Goal: Task Accomplishment & Management: Complete application form

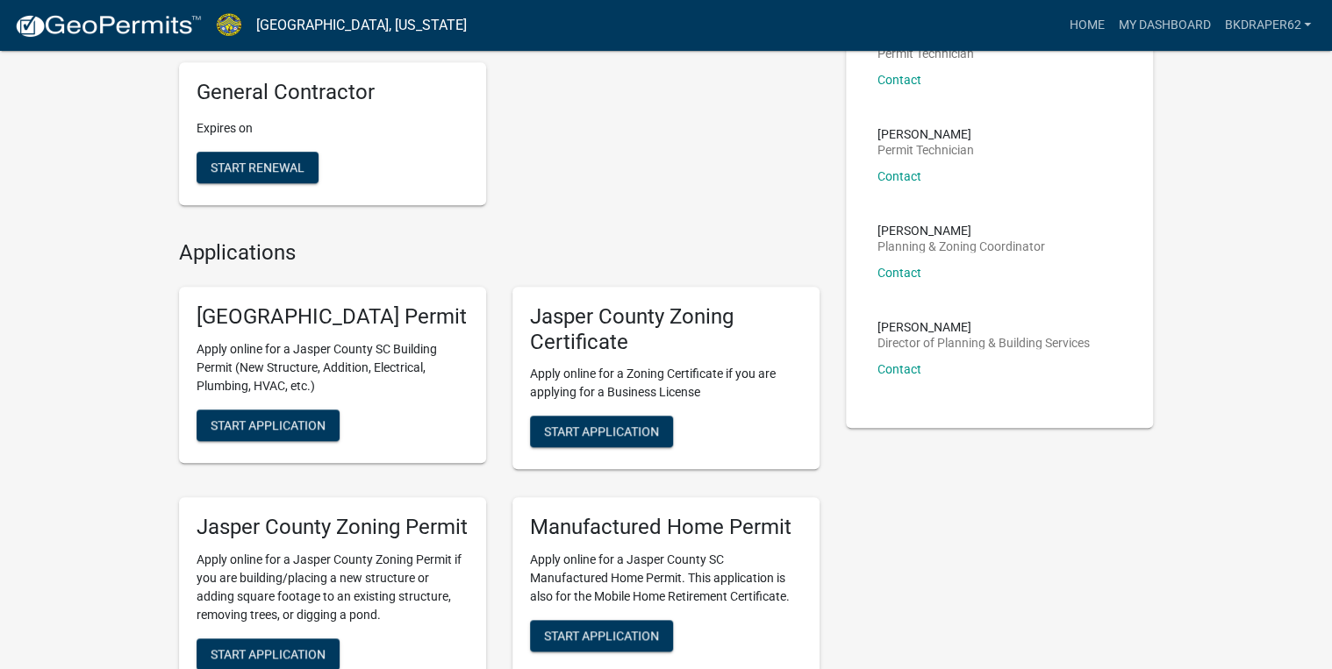
scroll to position [491, 0]
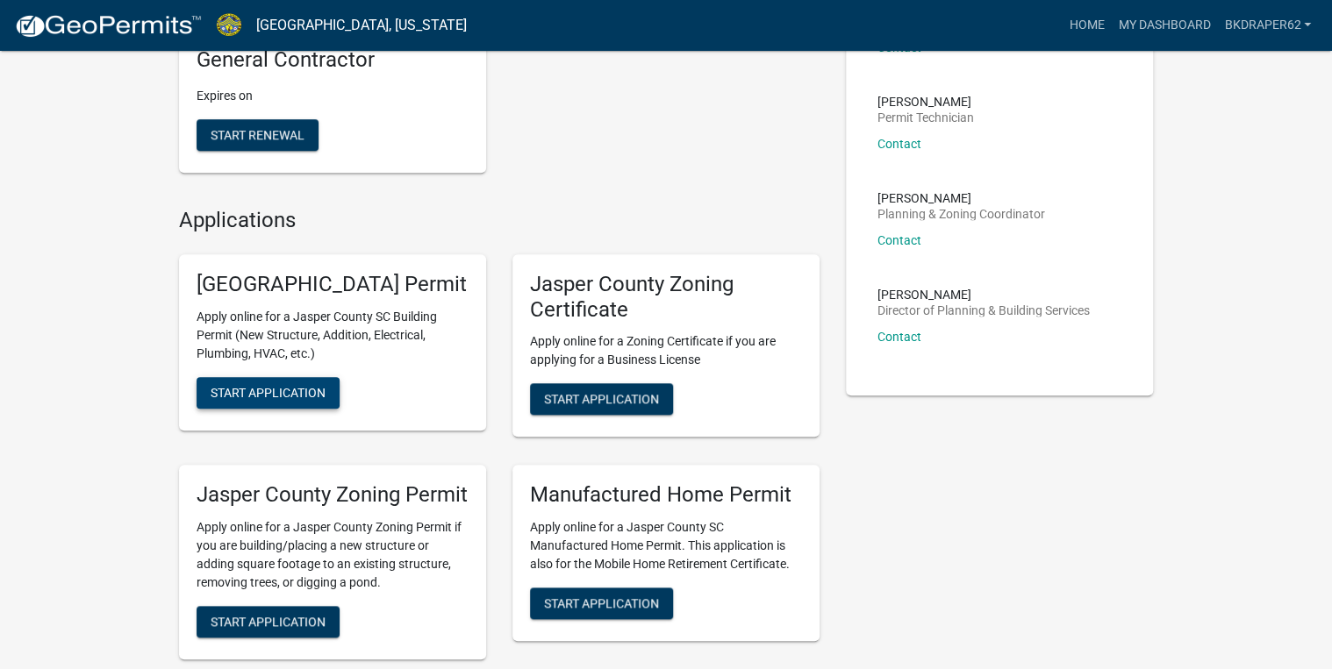
click at [286, 399] on span "Start Application" at bounding box center [268, 392] width 115 height 14
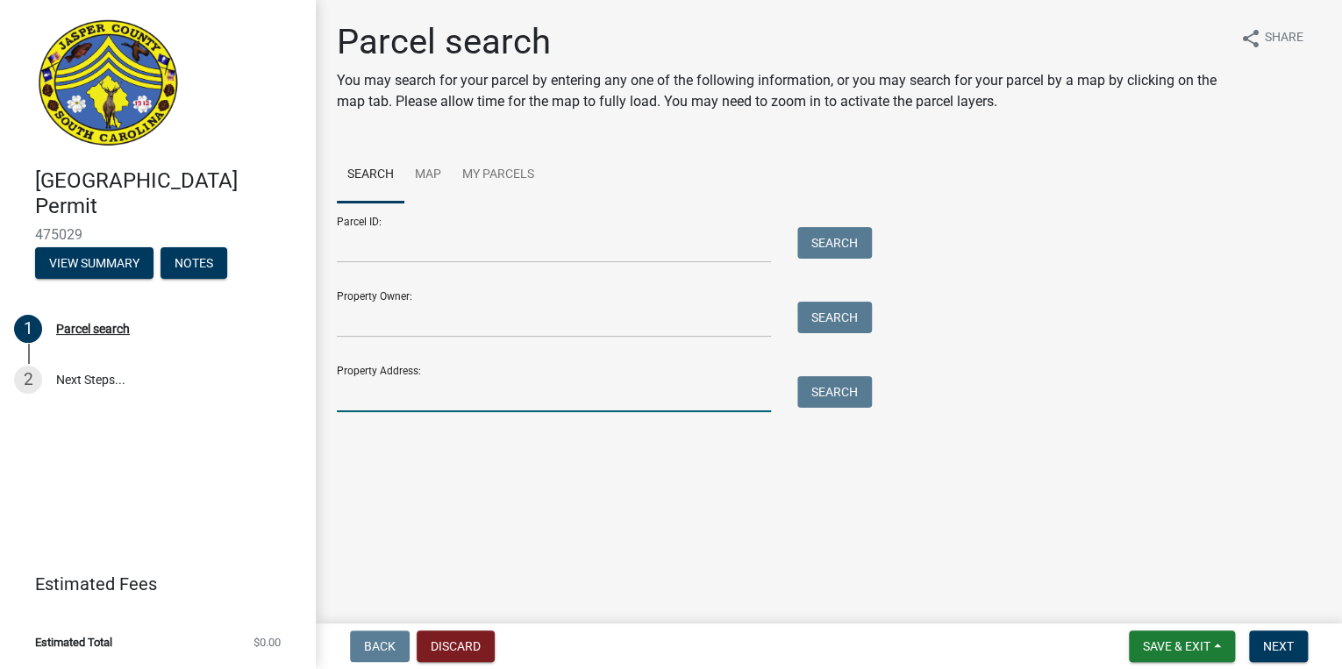
click at [374, 377] on input "Property Address:" at bounding box center [554, 394] width 434 height 36
click at [422, 178] on link "Map" at bounding box center [427, 175] width 47 height 56
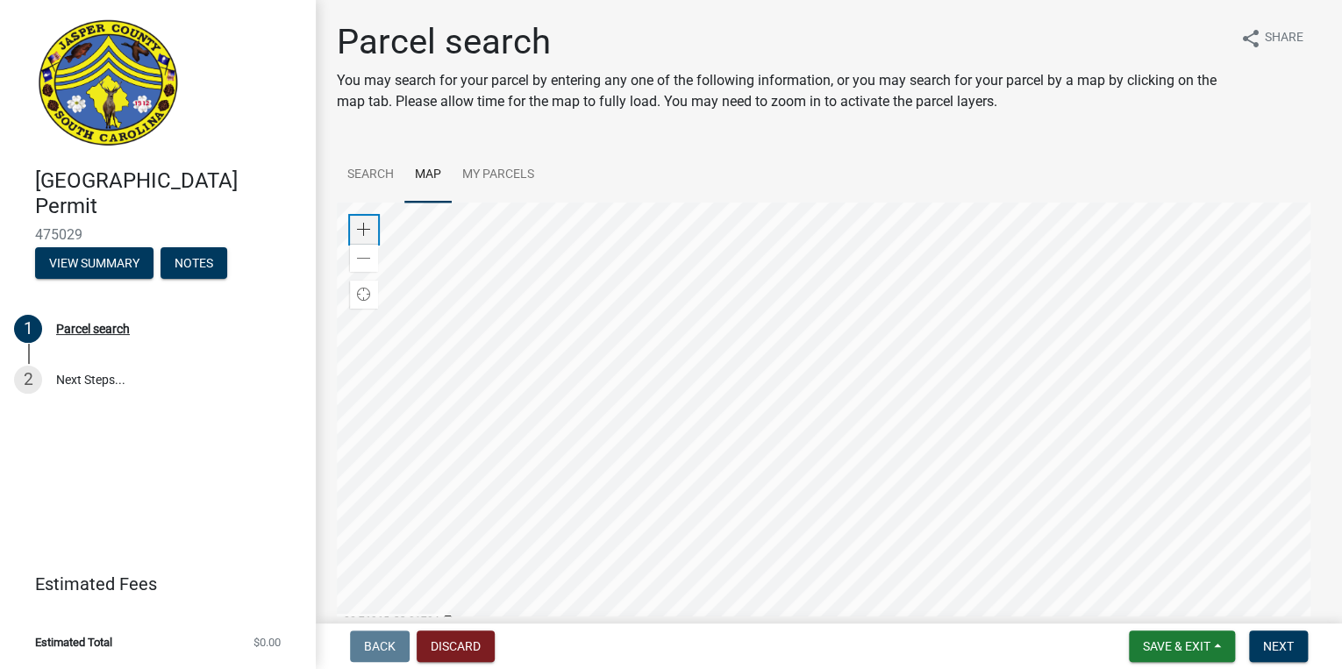
click at [353, 225] on div "Zoom in" at bounding box center [364, 230] width 28 height 28
click at [784, 459] on div at bounding box center [829, 422] width 984 height 439
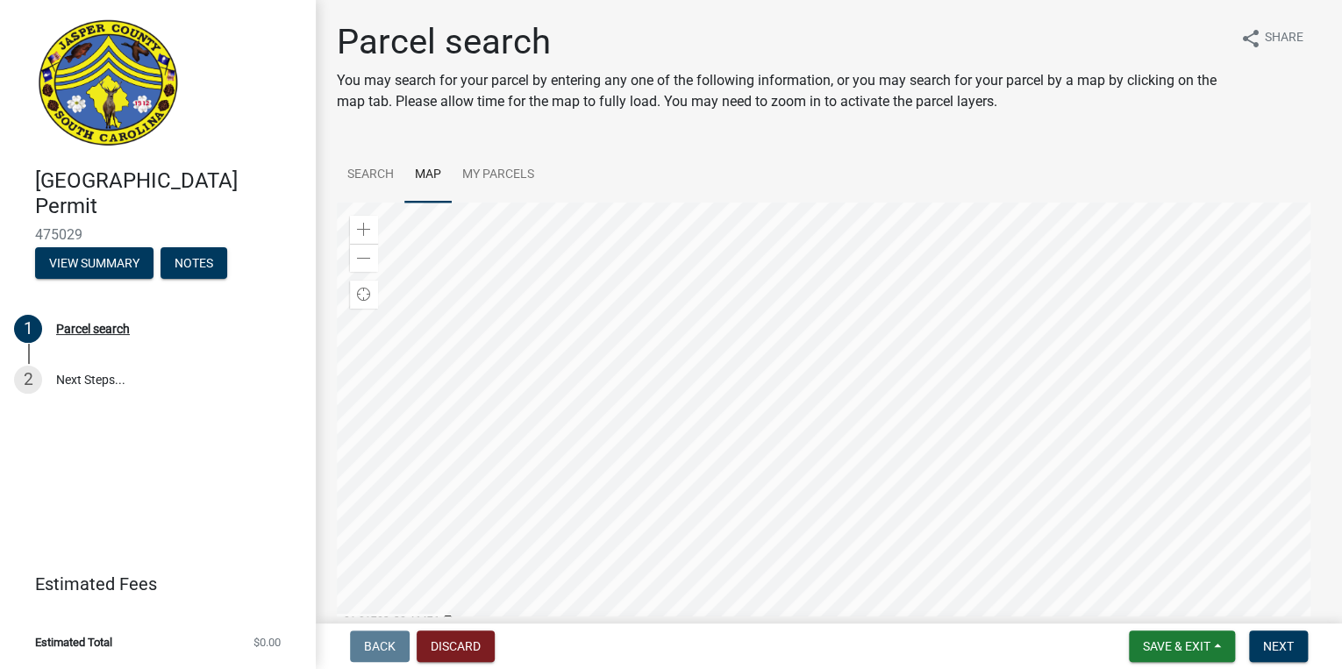
click at [812, 625] on div at bounding box center [829, 422] width 984 height 439
click at [927, 553] on div at bounding box center [829, 422] width 984 height 439
click at [752, 407] on div at bounding box center [829, 422] width 984 height 439
click at [874, 526] on div at bounding box center [829, 422] width 984 height 439
click at [804, 480] on div at bounding box center [829, 422] width 984 height 439
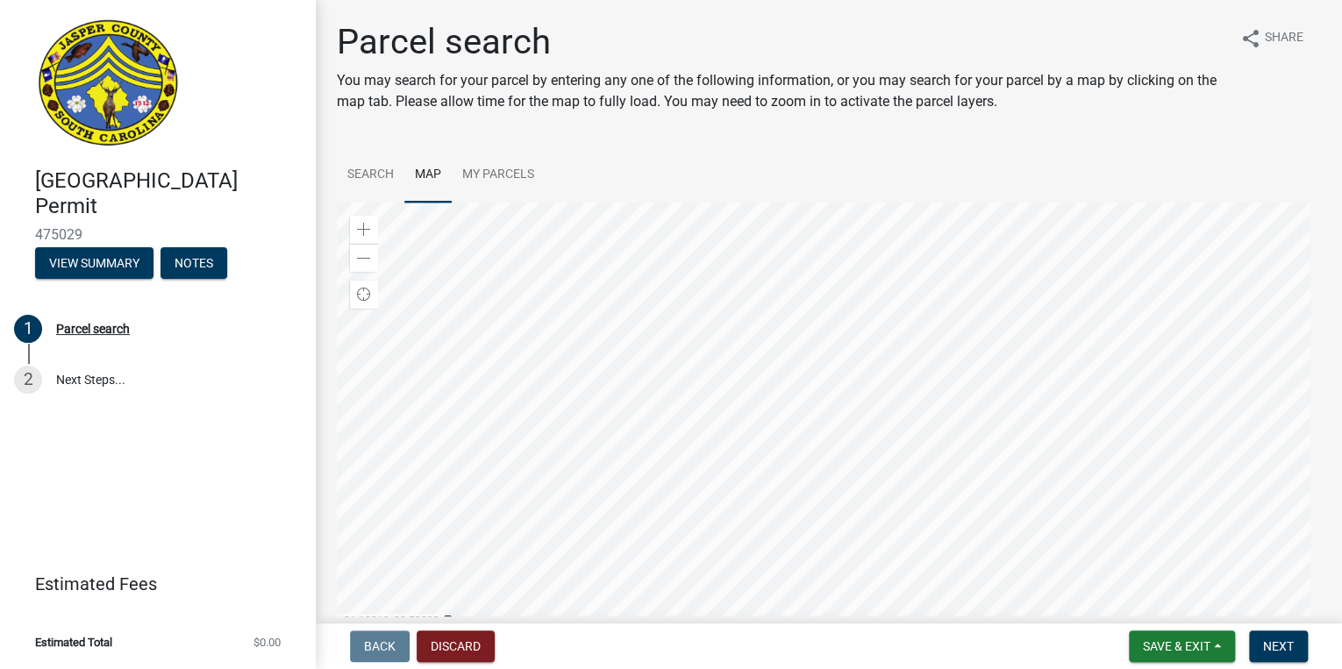
click at [864, 274] on div at bounding box center [829, 422] width 984 height 439
click at [617, 641] on div at bounding box center [829, 422] width 984 height 439
click at [681, 337] on div at bounding box center [829, 422] width 984 height 439
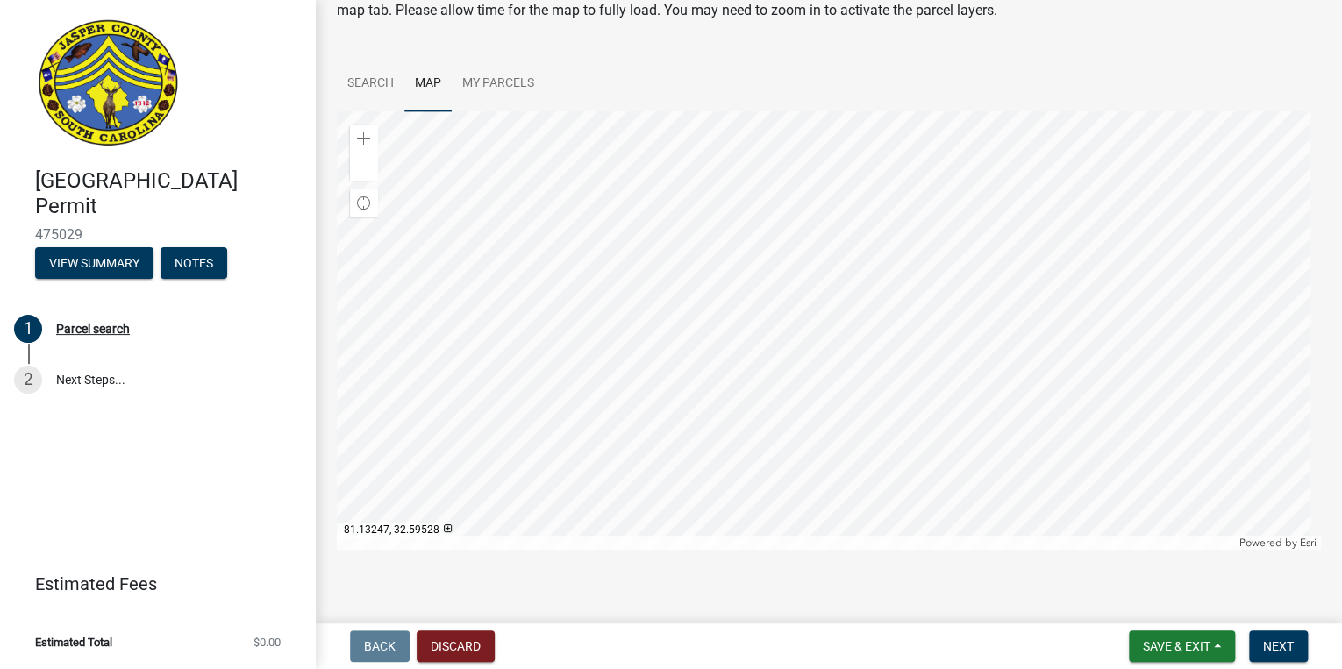
scroll to position [93, 0]
click at [367, 75] on link "Search" at bounding box center [371, 82] width 68 height 56
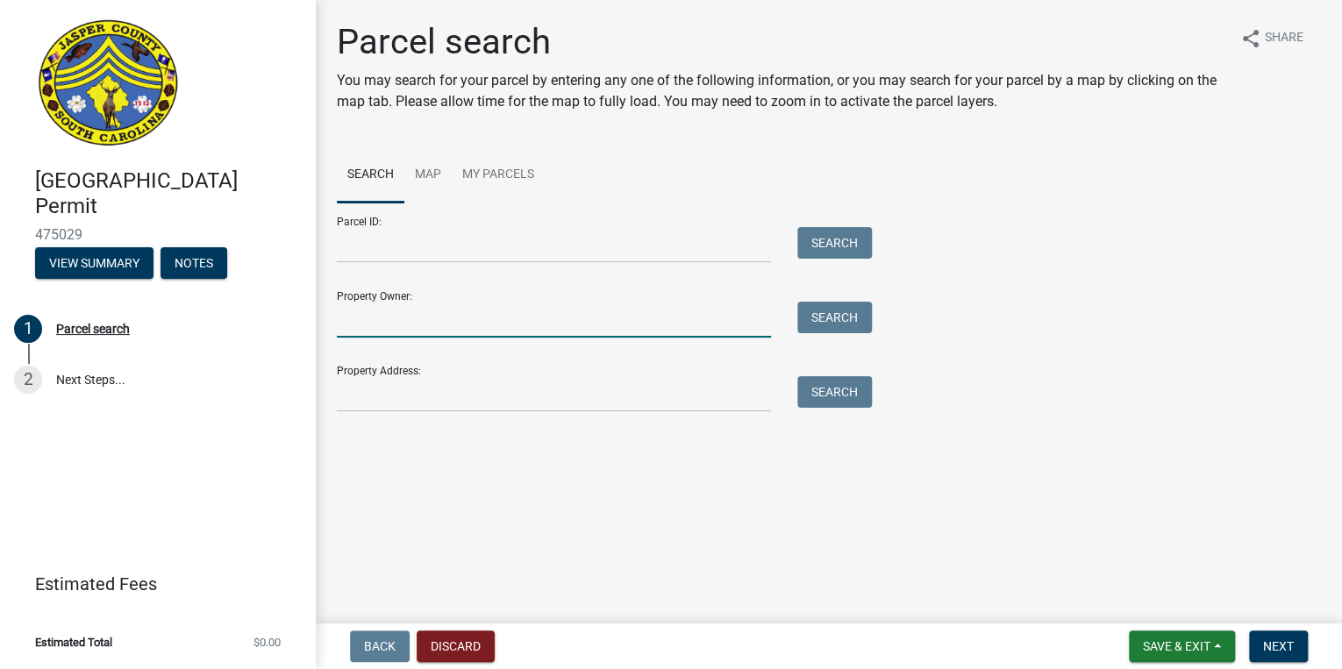
click at [387, 320] on input "Property Owner:" at bounding box center [554, 320] width 434 height 36
type input "Ramsey"
click at [838, 317] on button "Search" at bounding box center [835, 318] width 75 height 32
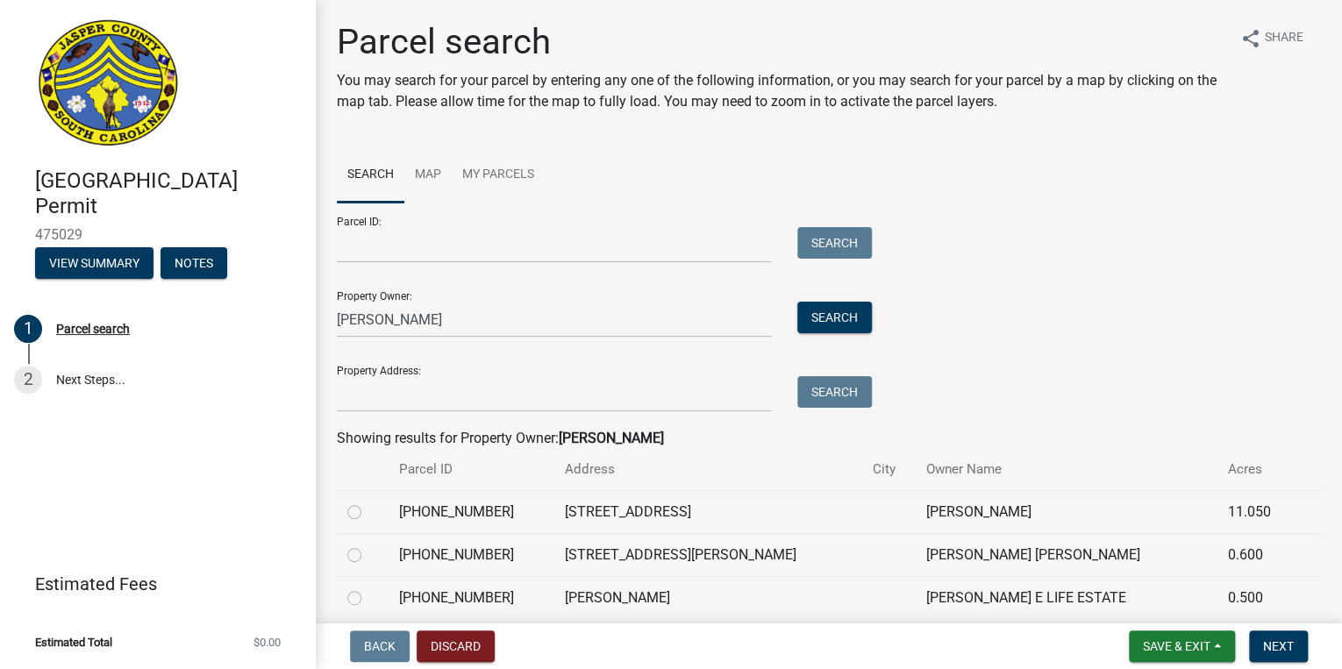
click at [369, 545] on label at bounding box center [369, 545] width 0 height 0
click at [369, 555] on input "radio" at bounding box center [374, 550] width 11 height 11
radio input "true"
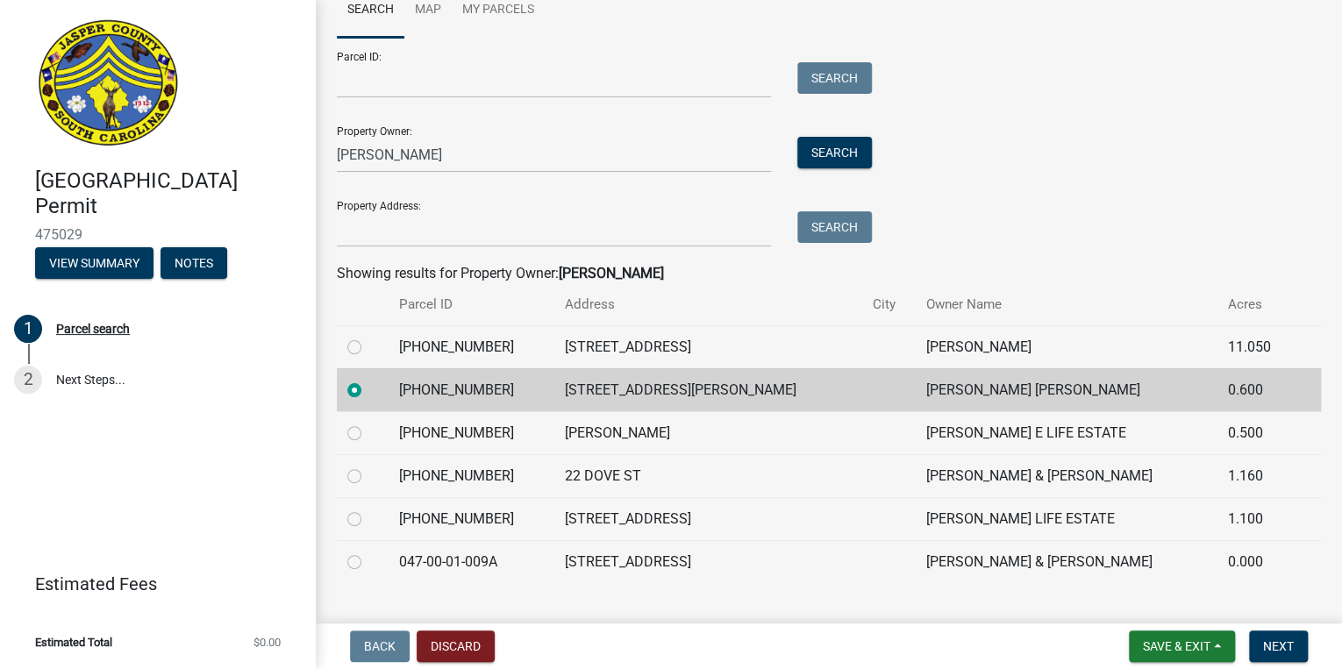
scroll to position [198, 0]
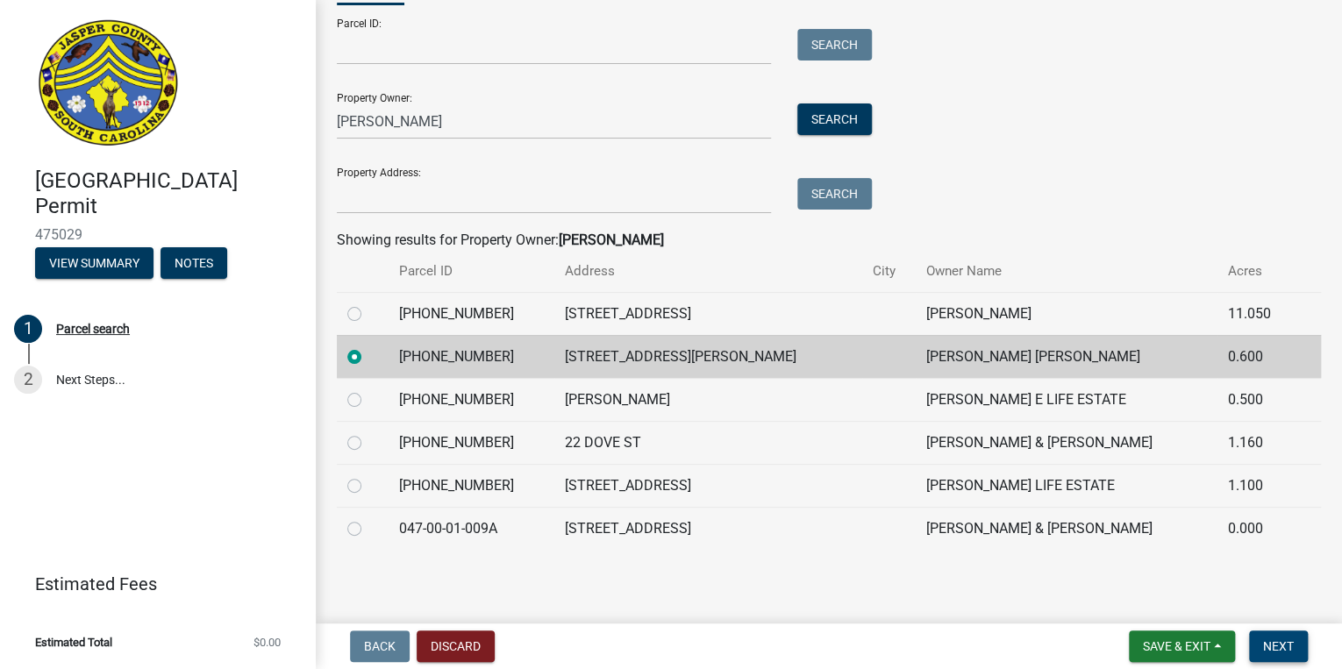
click at [1285, 652] on span "Next" at bounding box center [1278, 647] width 31 height 14
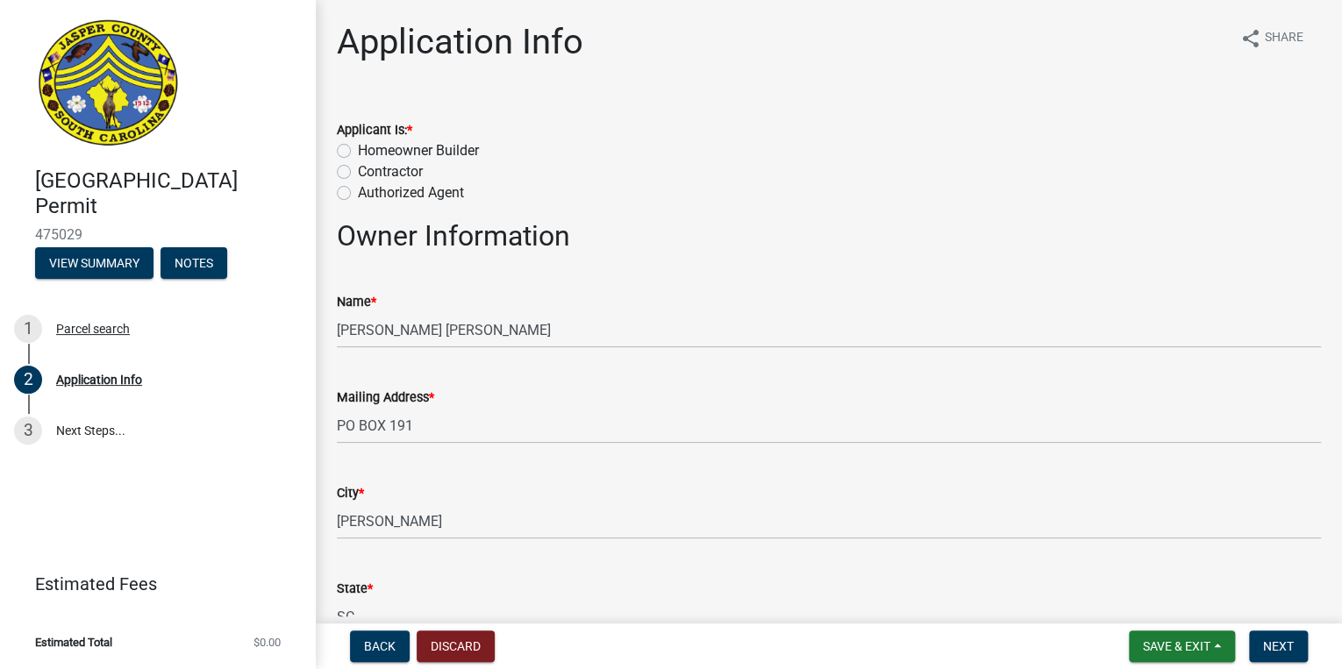
click at [358, 175] on label "Contractor" at bounding box center [390, 171] width 65 height 21
click at [358, 173] on input "Contractor" at bounding box center [363, 166] width 11 height 11
radio input "true"
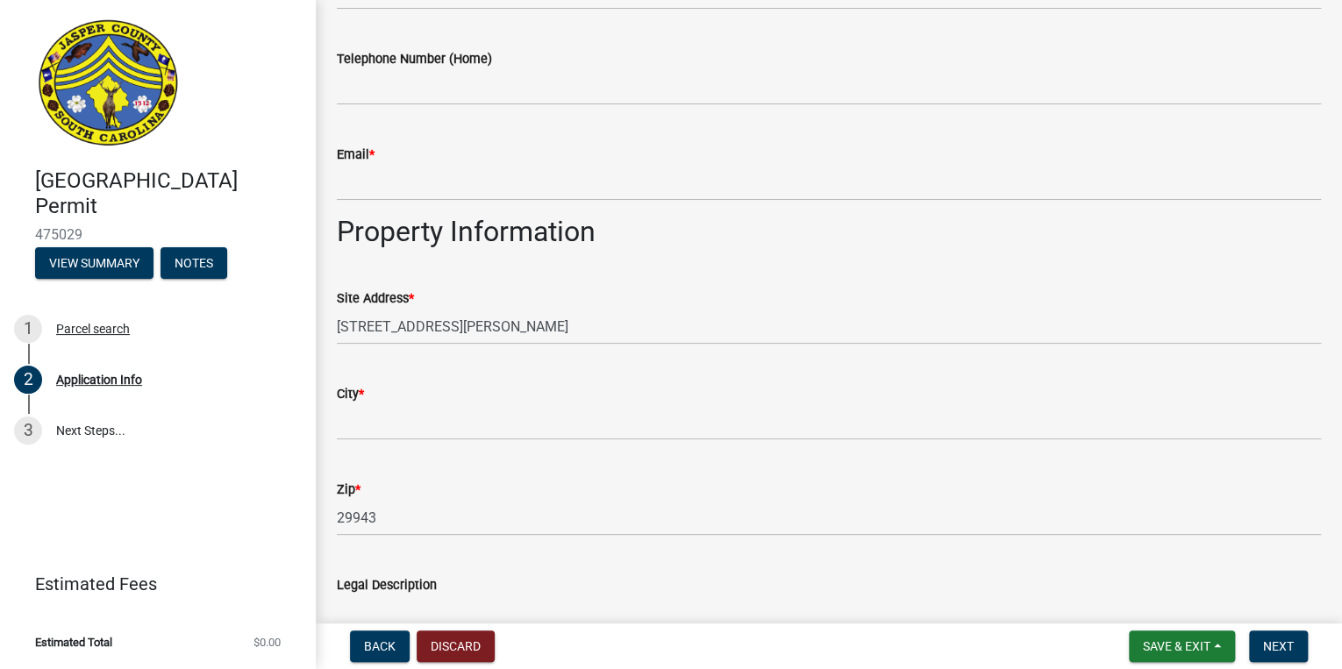
scroll to position [983, 0]
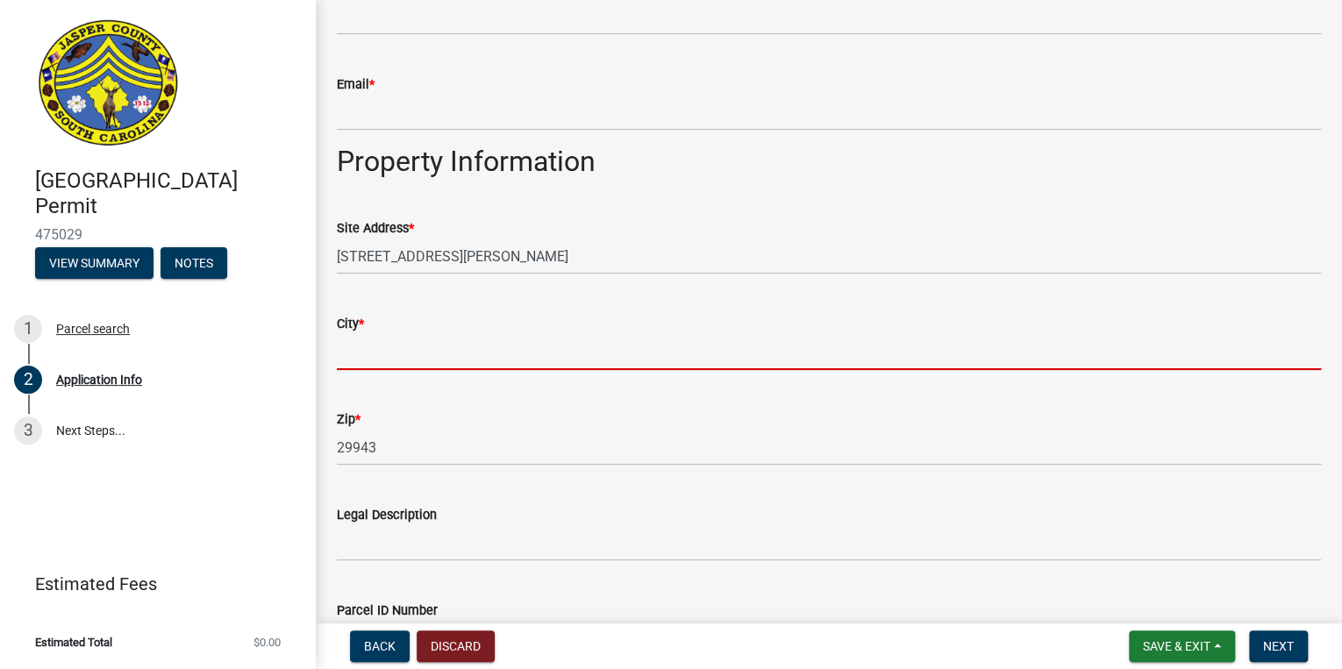
click at [377, 354] on input "City *" at bounding box center [829, 352] width 984 height 36
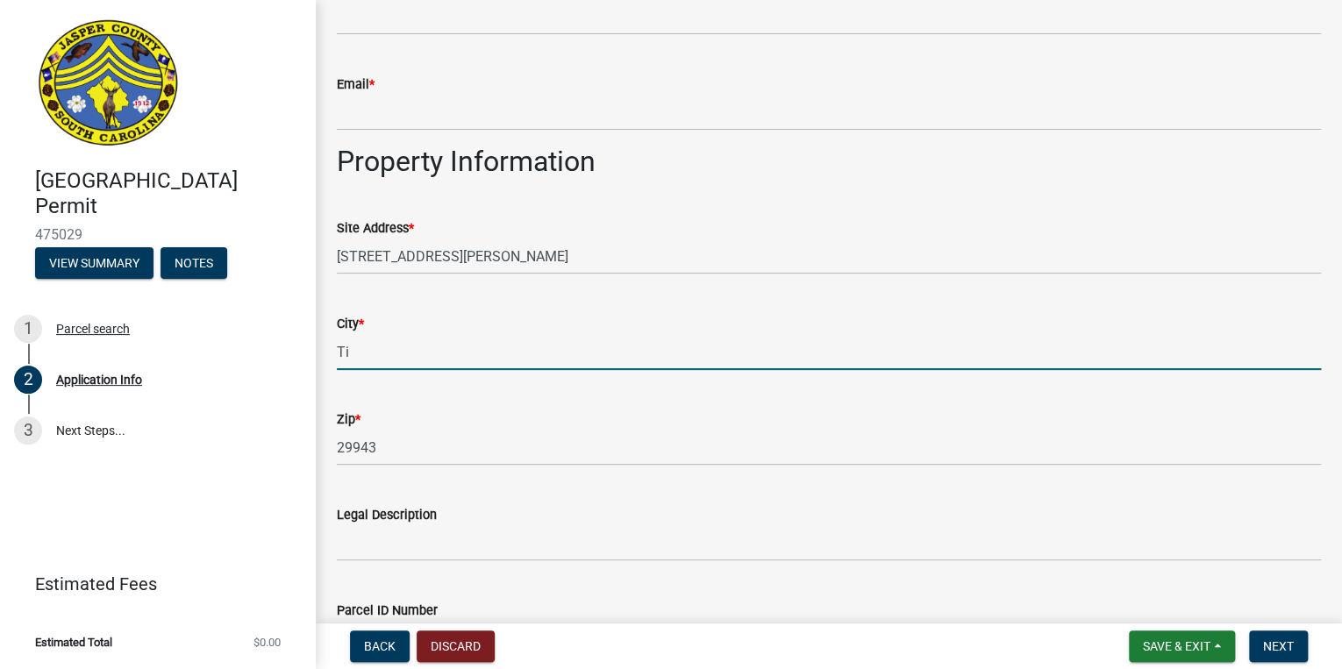
type input "Tillman"
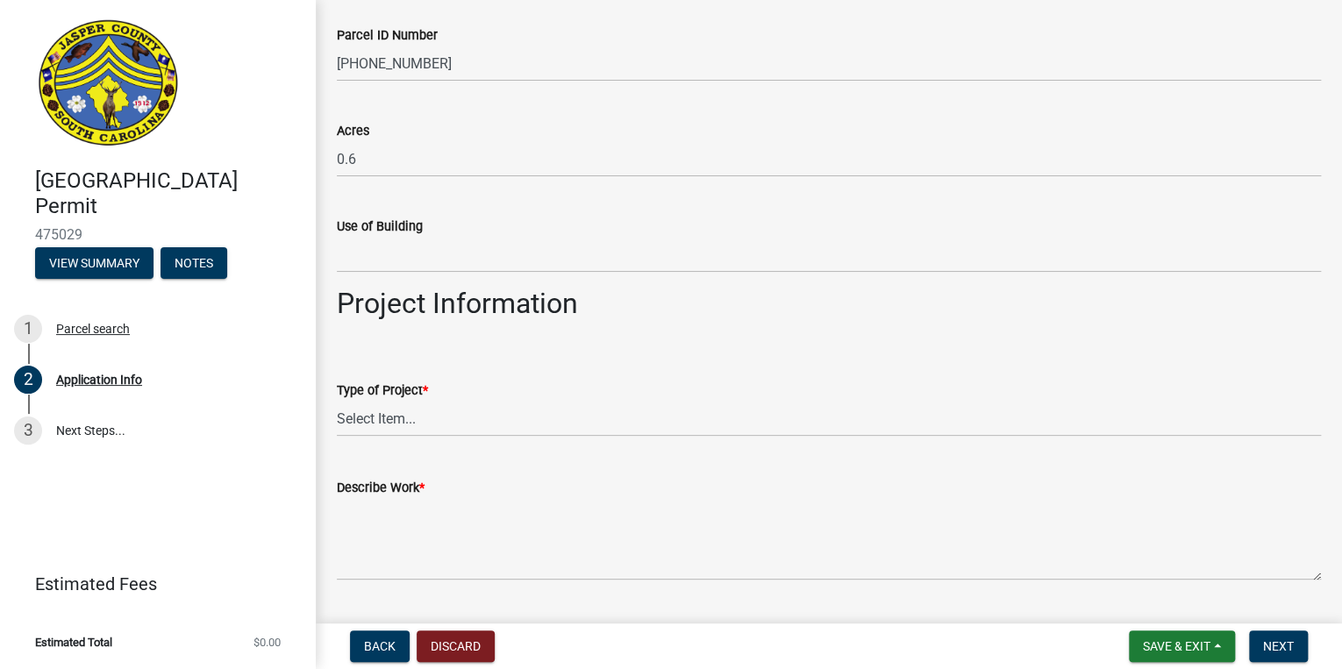
scroll to position [1614, 0]
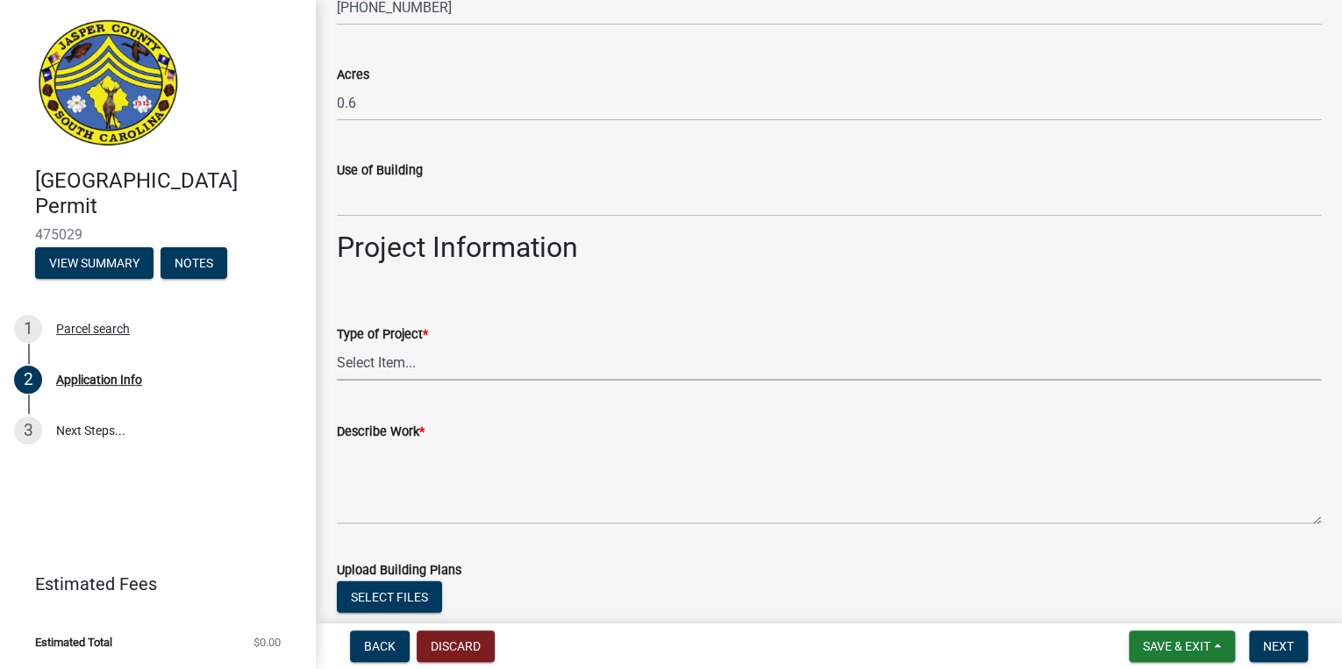
click at [397, 380] on select "Select Item... Construction Trailer/Shipping Container Residential Demolition C…" at bounding box center [829, 363] width 984 height 36
click at [337, 345] on select "Select Item... Construction Trailer/Shipping Container Residential Demolition C…" at bounding box center [829, 363] width 984 height 36
select select "b478e360-fce9-41b4-b88d-85855ee8e141"
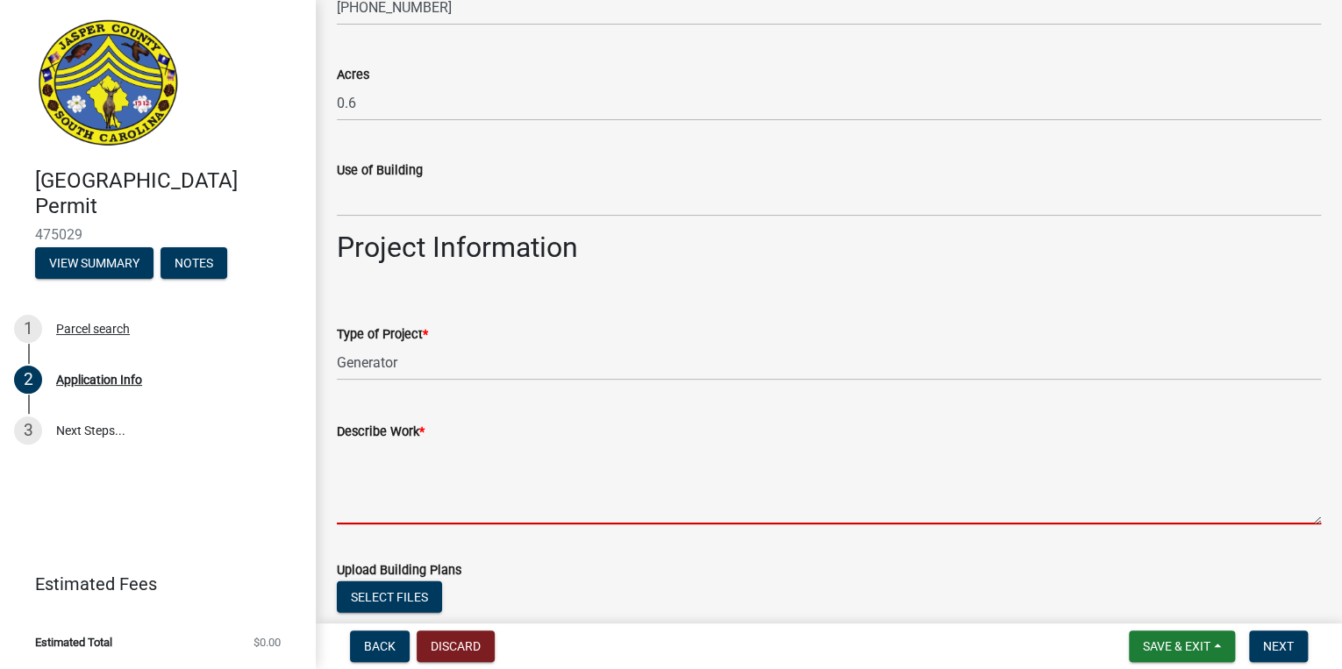
click at [381, 523] on textarea "Describe Work *" at bounding box center [829, 483] width 984 height 82
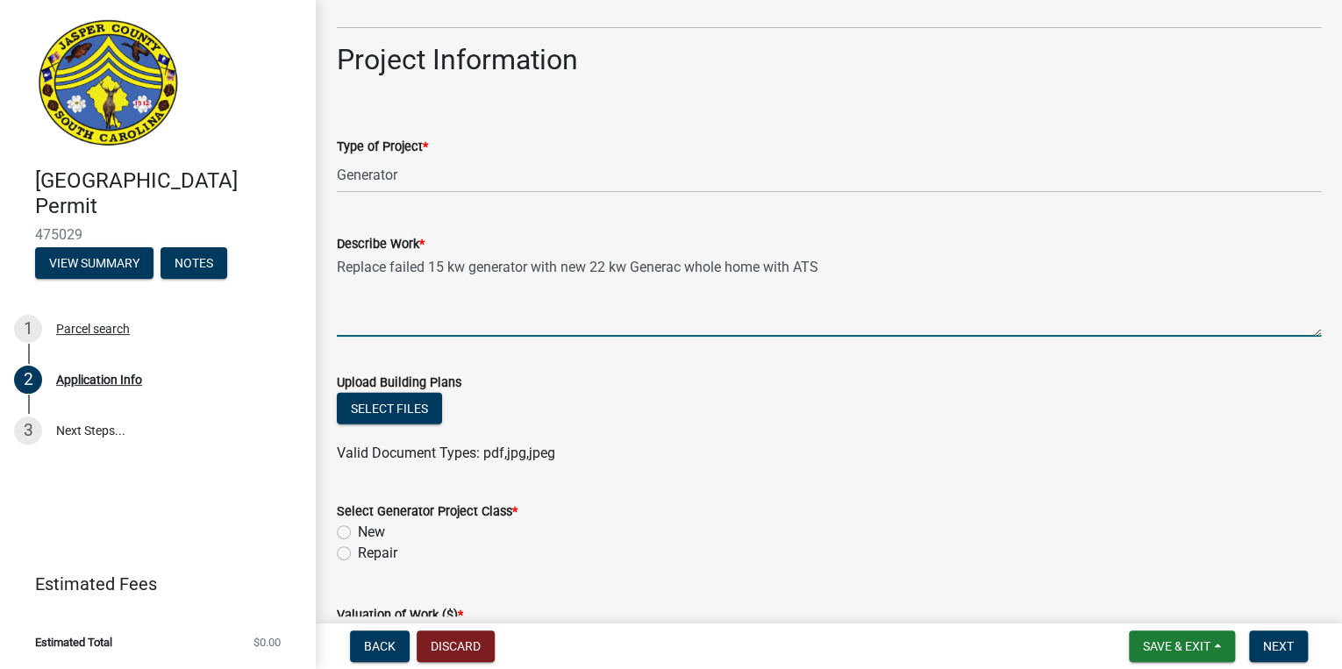
scroll to position [1825, 0]
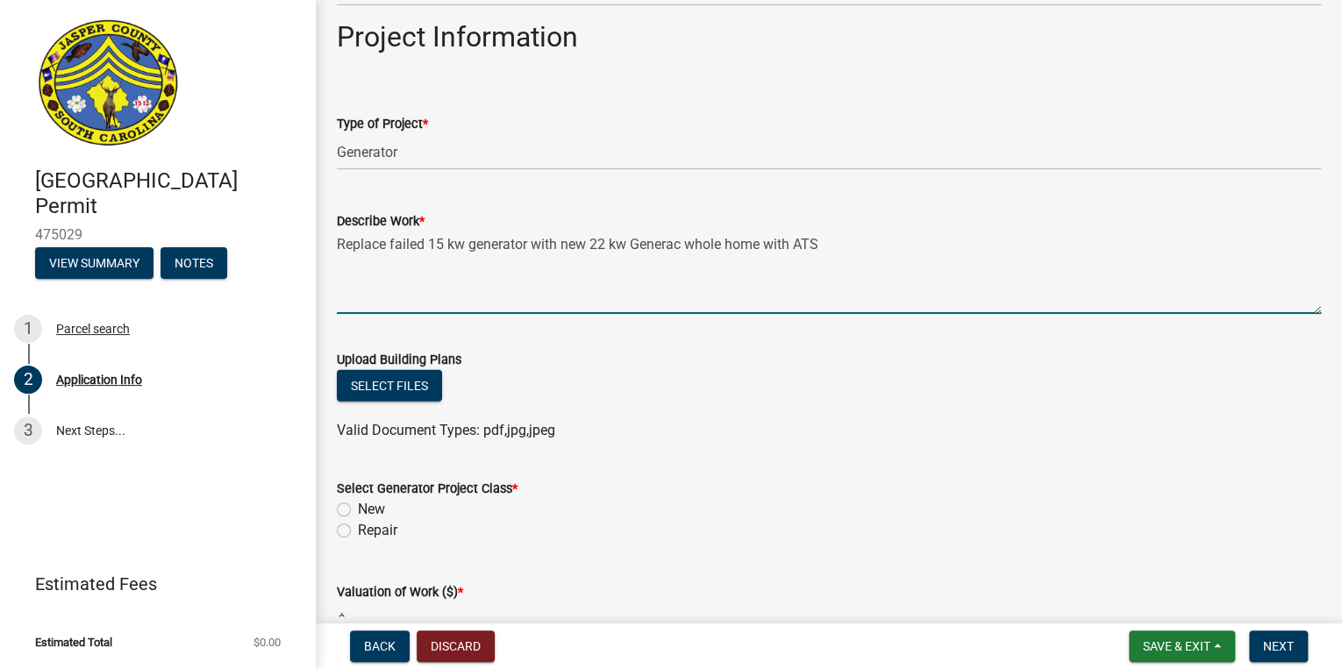
type textarea "Replace failed 15 kw generator with new 22 kw Generac whole home with ATS"
click at [358, 533] on label "Repair" at bounding box center [377, 530] width 39 height 21
click at [358, 532] on input "Repair" at bounding box center [363, 525] width 11 height 11
radio input "true"
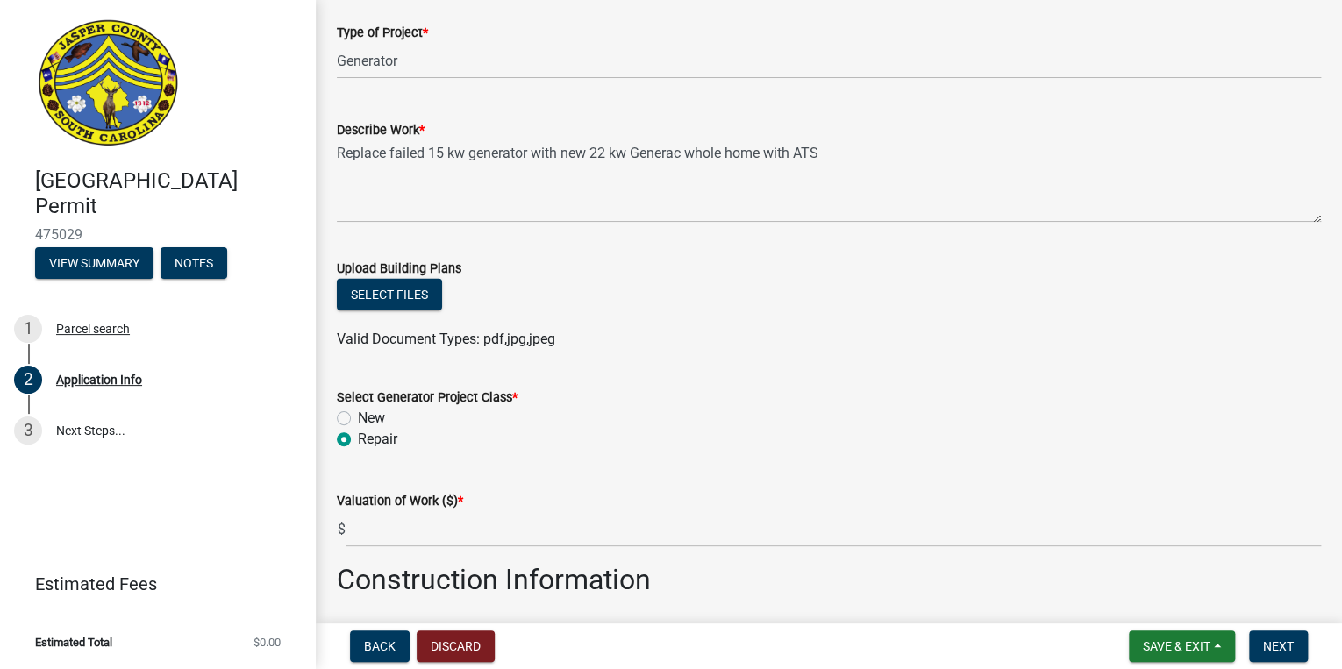
scroll to position [1965, 0]
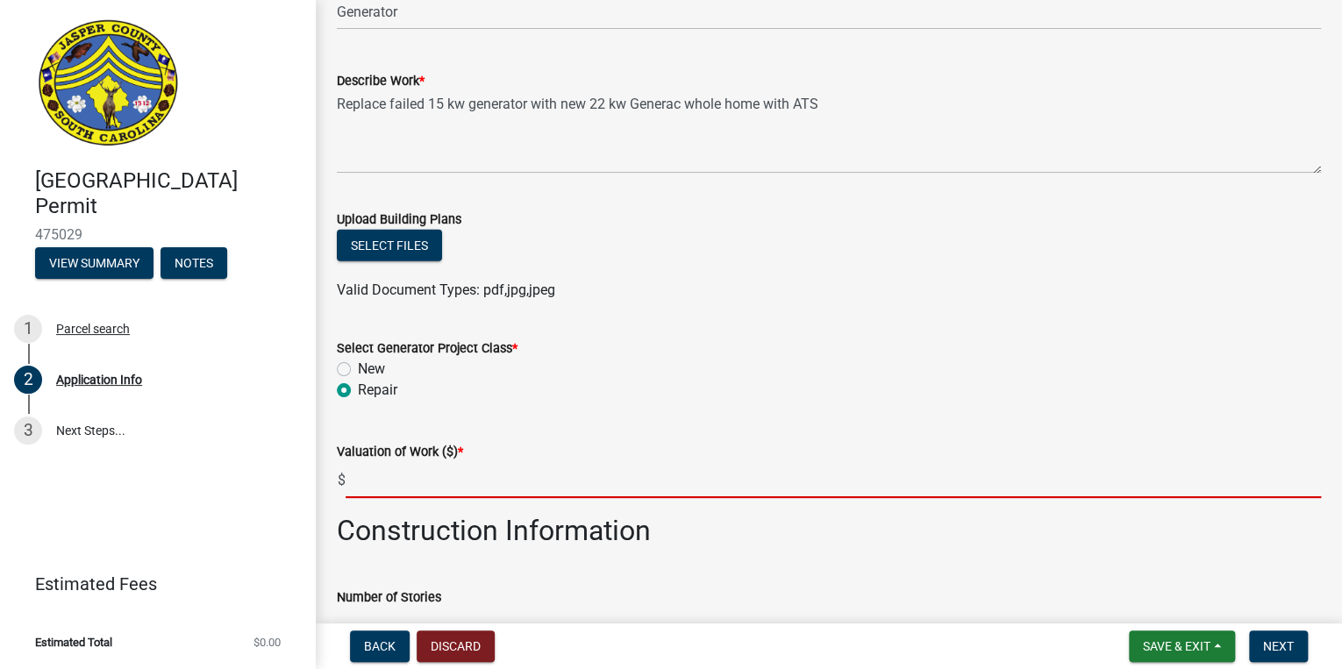
click at [382, 481] on input "text" at bounding box center [834, 480] width 976 height 36
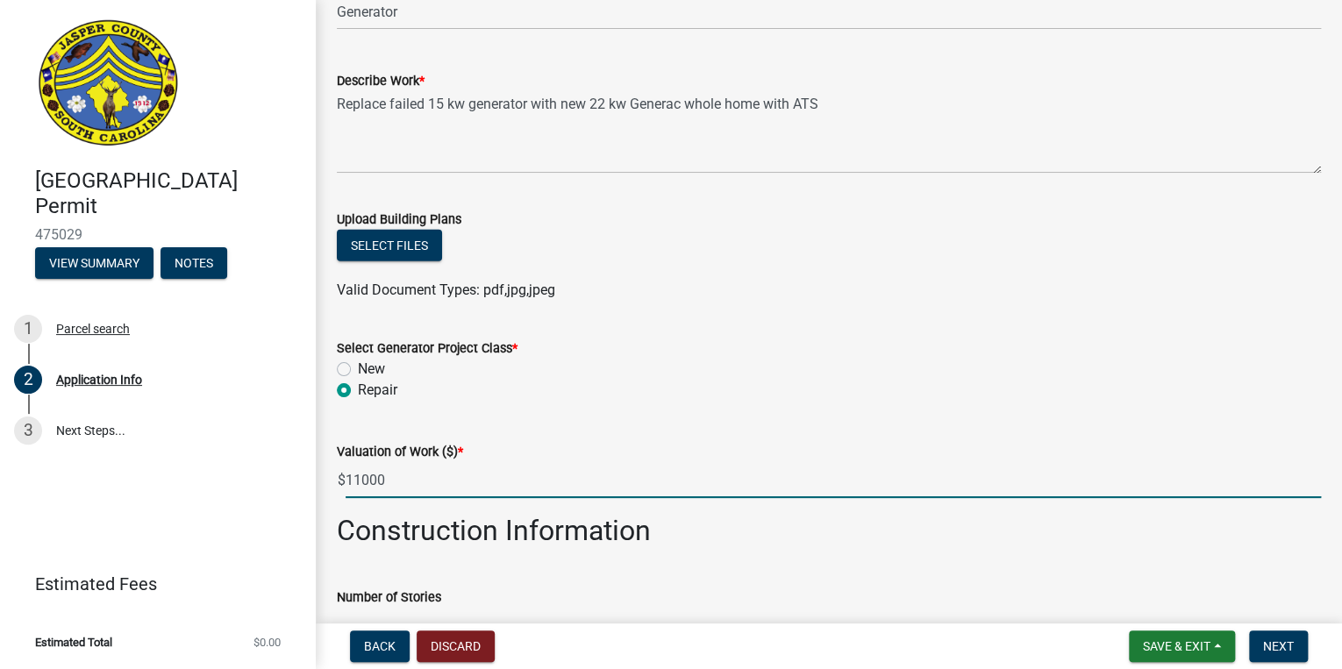
click at [783, 367] on div "New" at bounding box center [829, 369] width 984 height 21
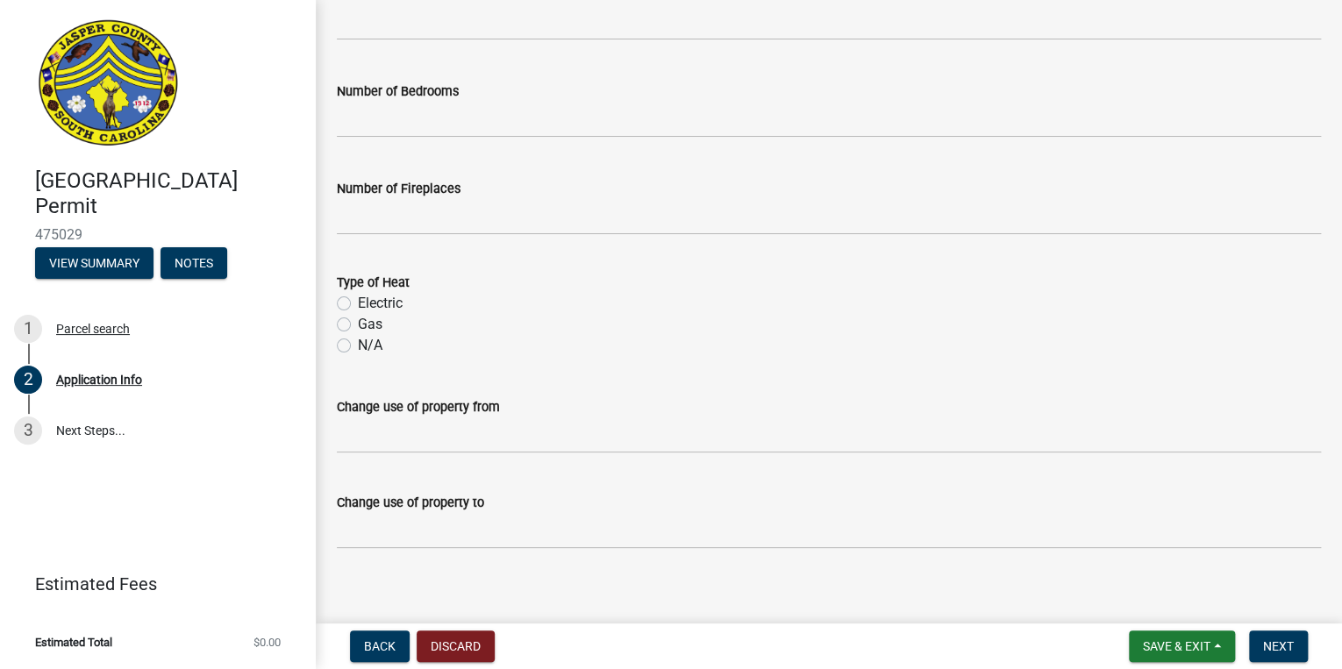
scroll to position [2778, 0]
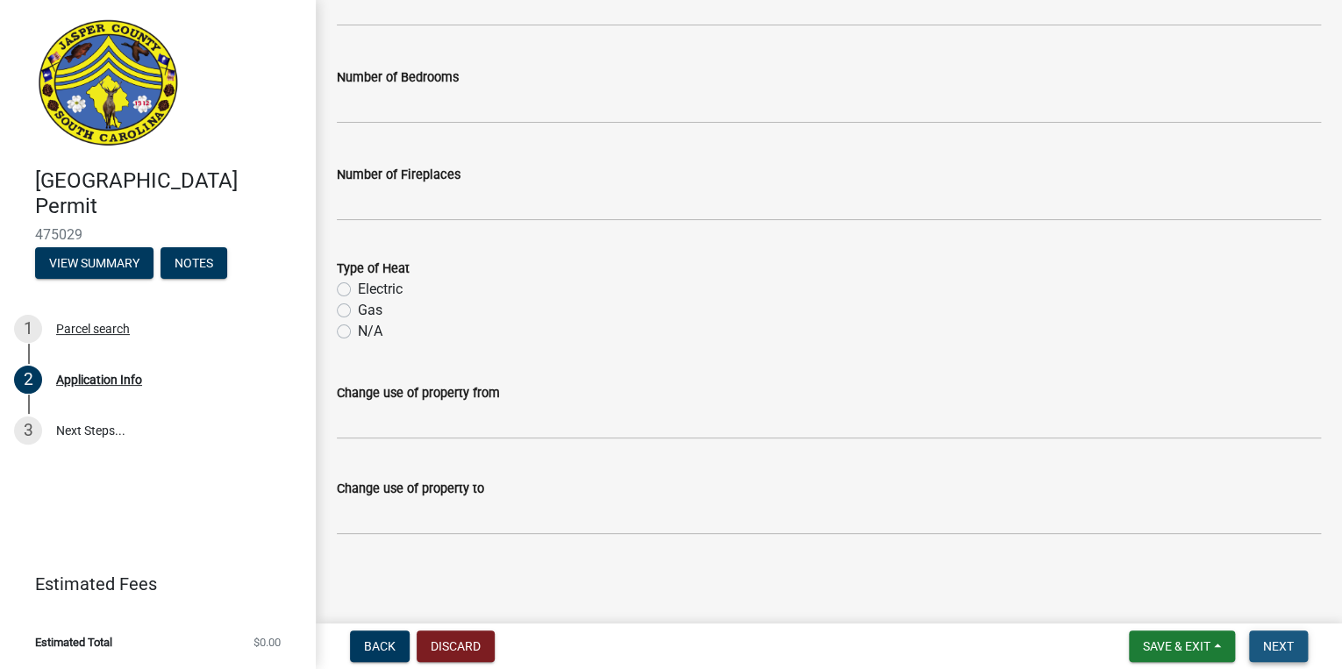
click at [1276, 649] on span "Next" at bounding box center [1278, 647] width 31 height 14
click at [1294, 647] on button "Next" at bounding box center [1278, 647] width 59 height 32
click at [1292, 647] on span "Next" at bounding box center [1278, 647] width 31 height 14
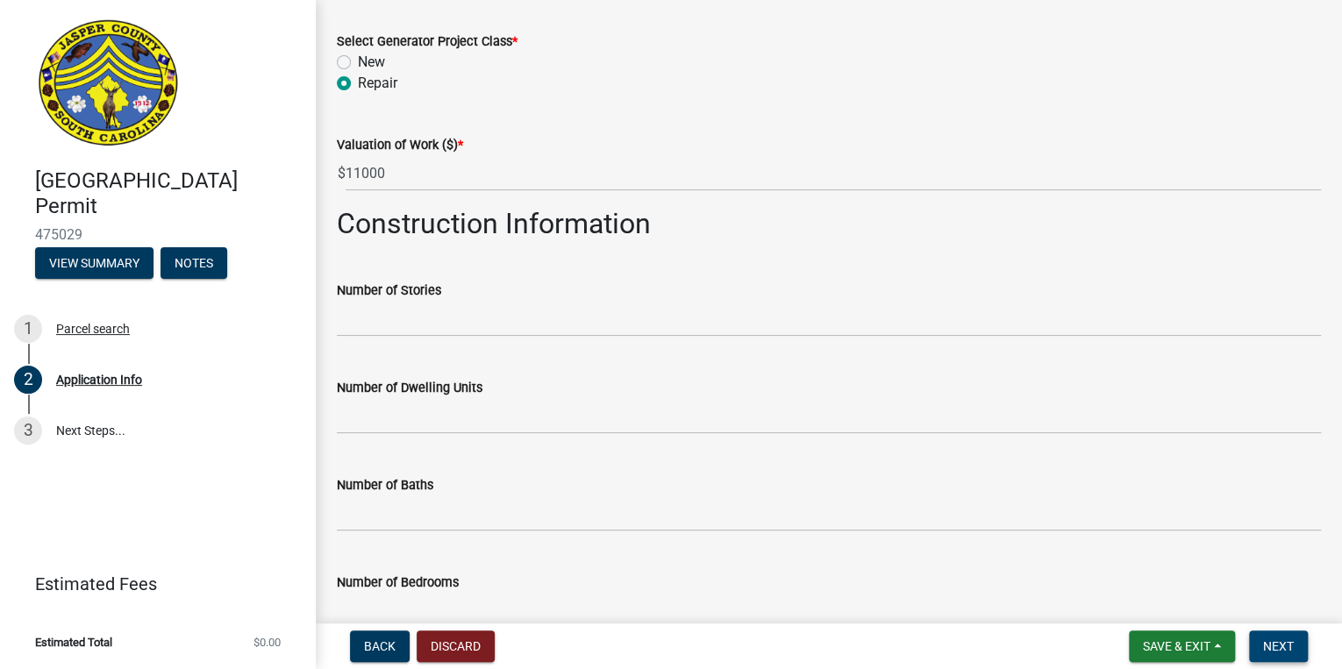
scroll to position [2188, 0]
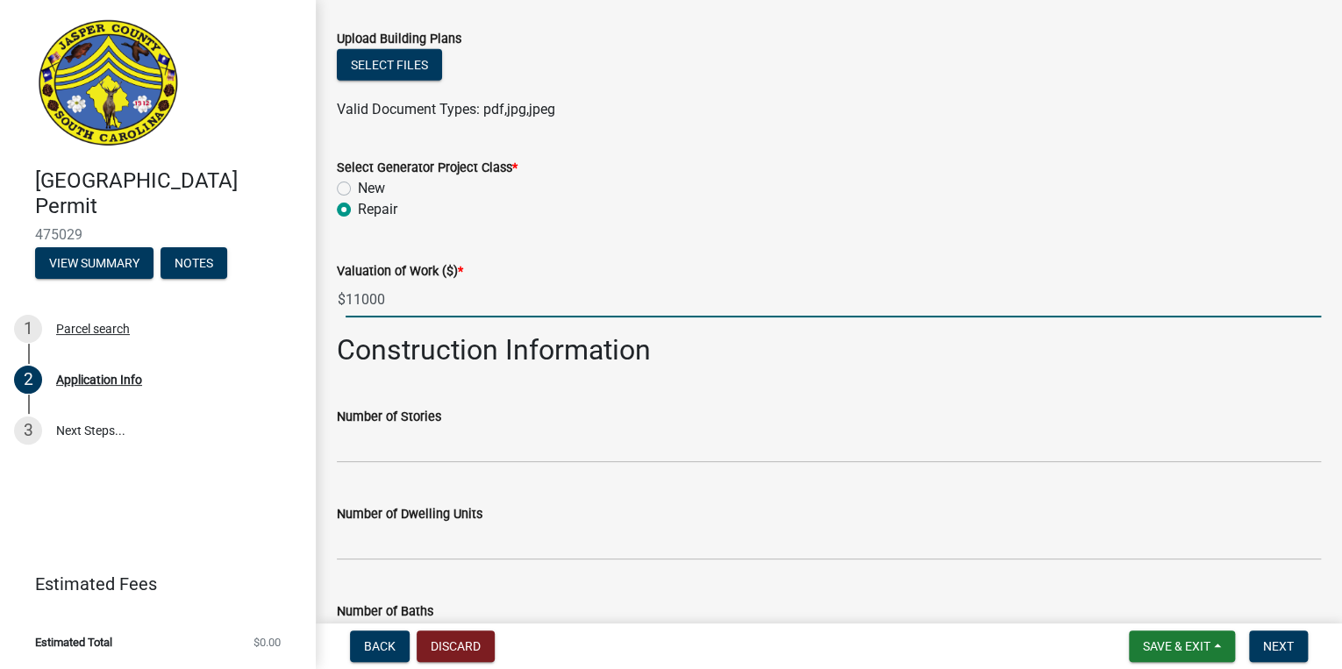
click at [397, 302] on input "11000" at bounding box center [834, 300] width 976 height 36
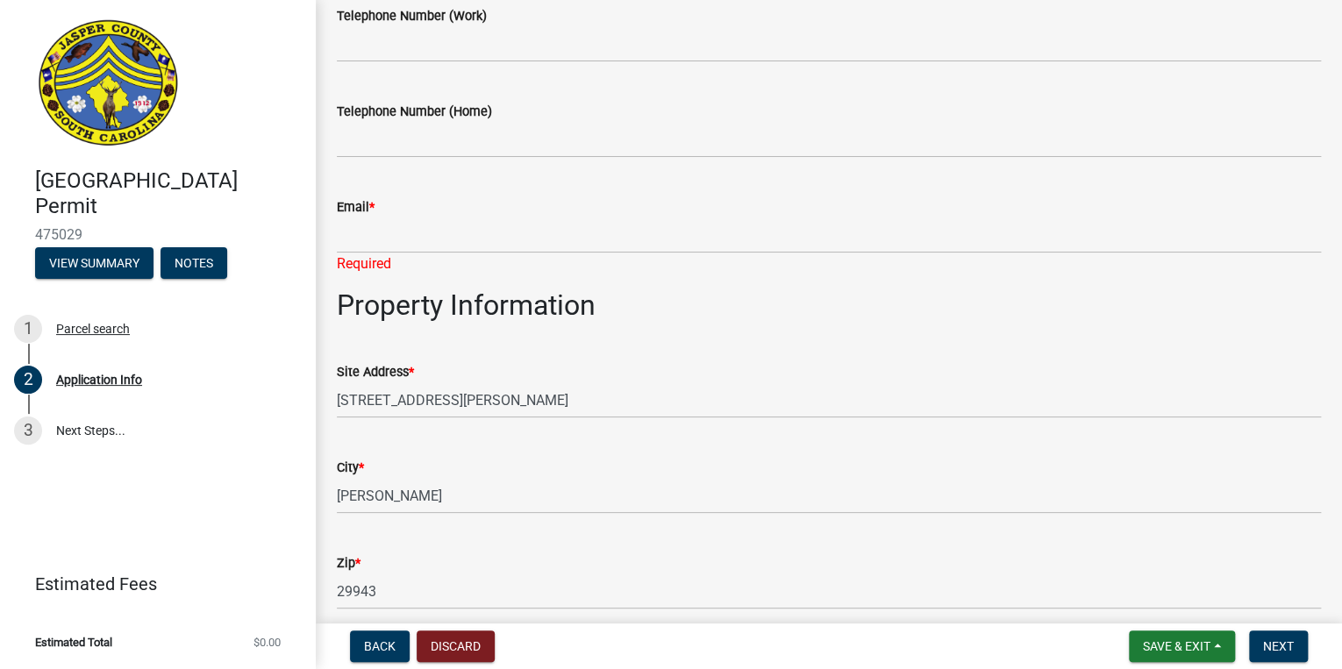
scroll to position [855, 0]
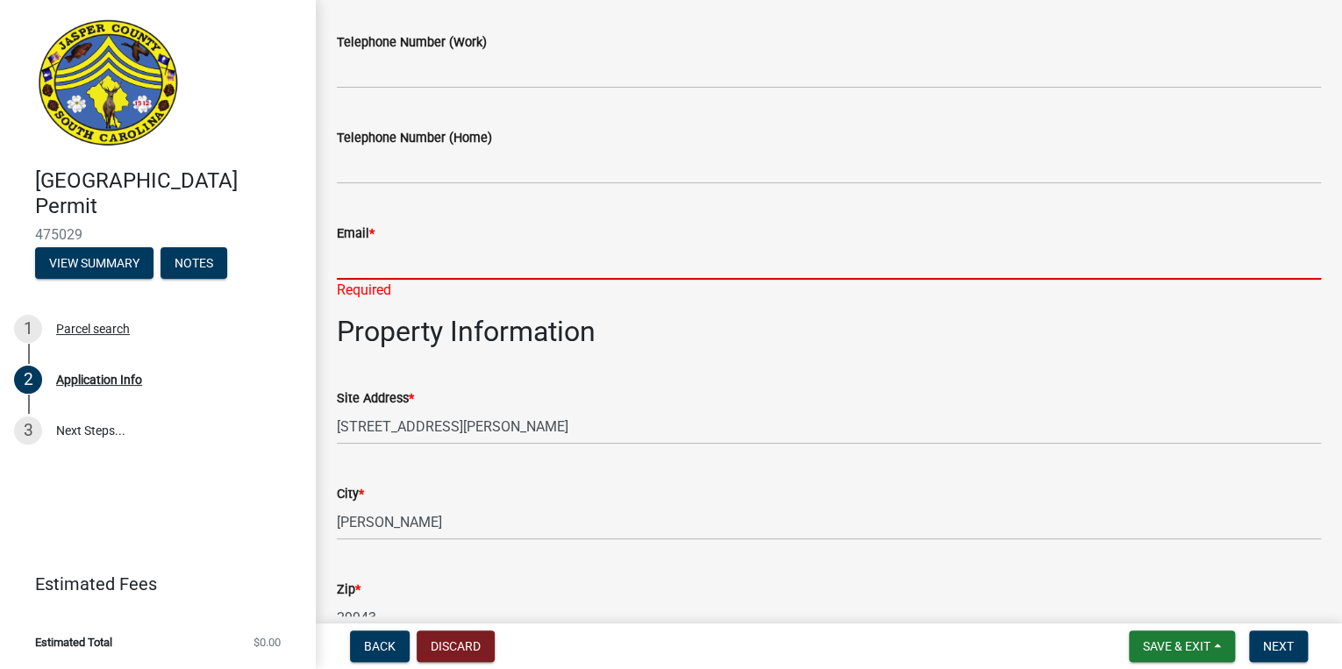
type input "11000"
click at [377, 272] on input "Email *" at bounding box center [829, 262] width 984 height 36
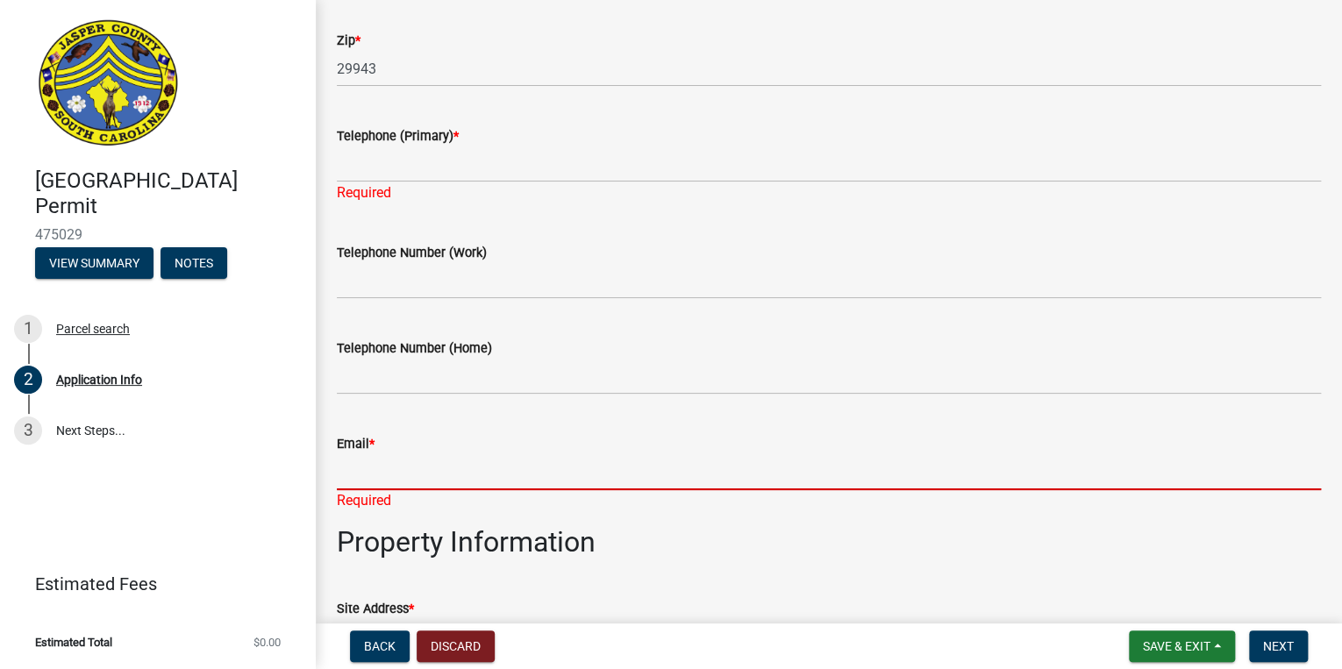
scroll to position [574, 0]
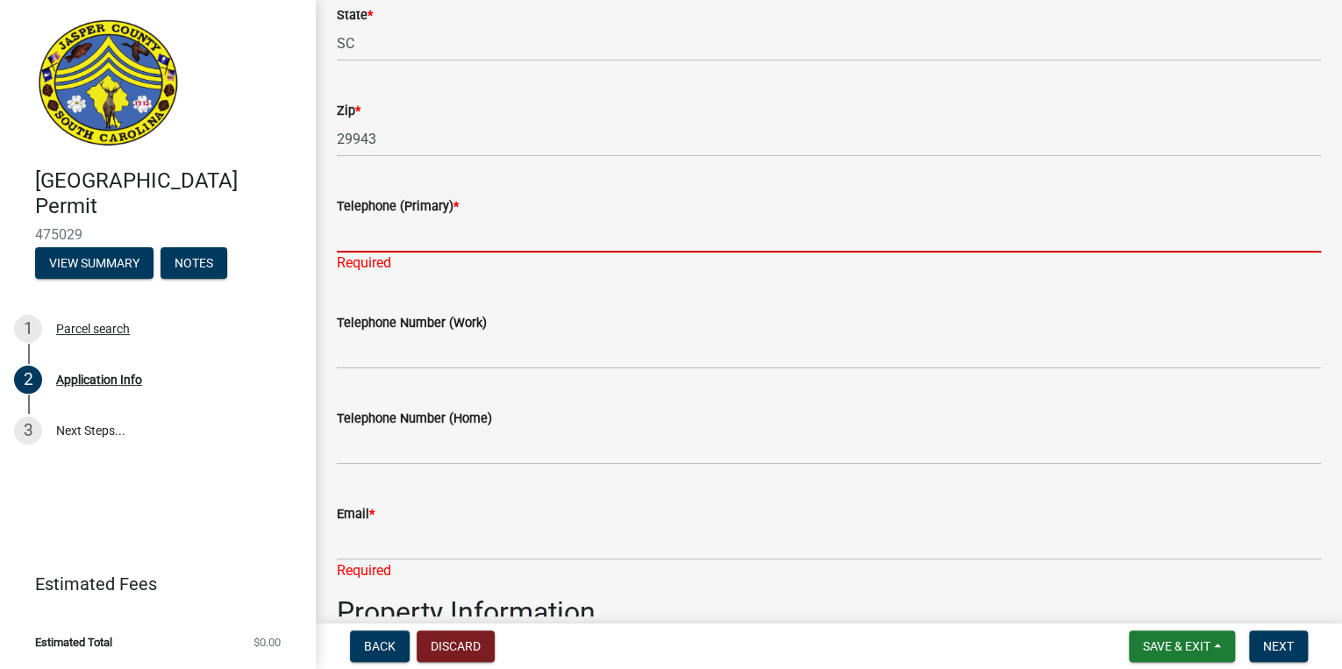
click at [361, 246] on input "Telephone (Primary) *" at bounding box center [829, 235] width 984 height 36
click at [780, 292] on div "Telephone Number (Work)" at bounding box center [829, 329] width 984 height 82
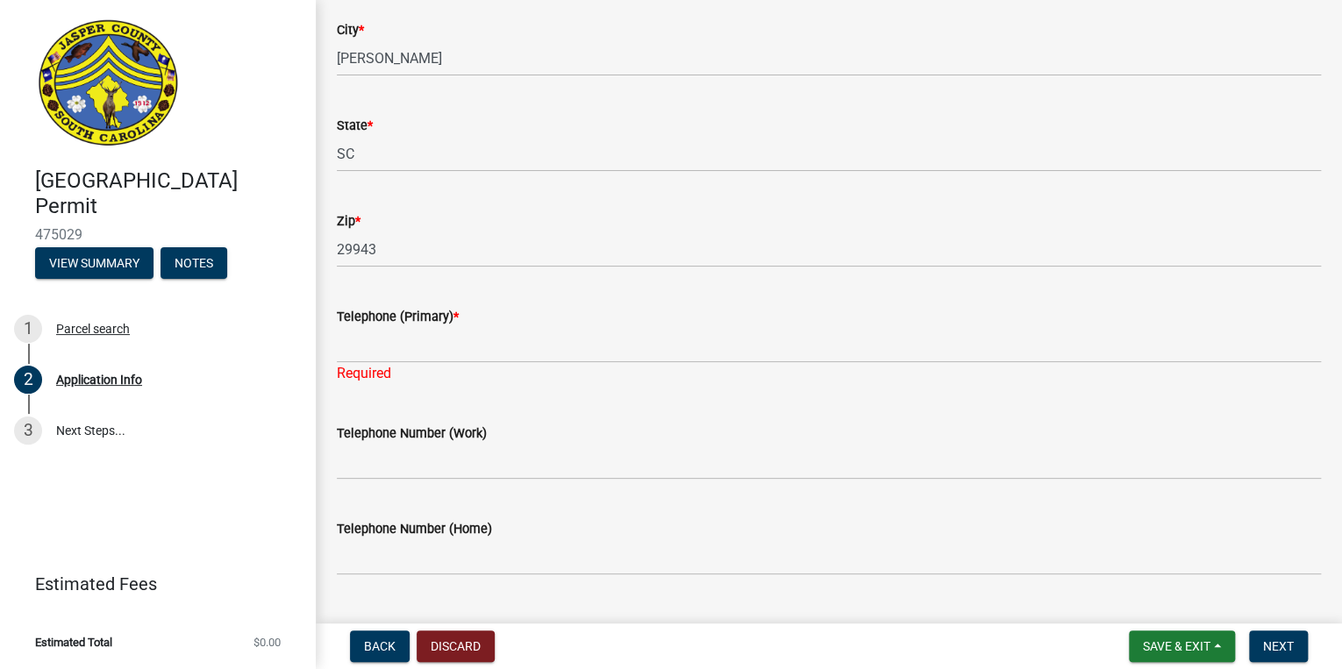
scroll to position [504, 0]
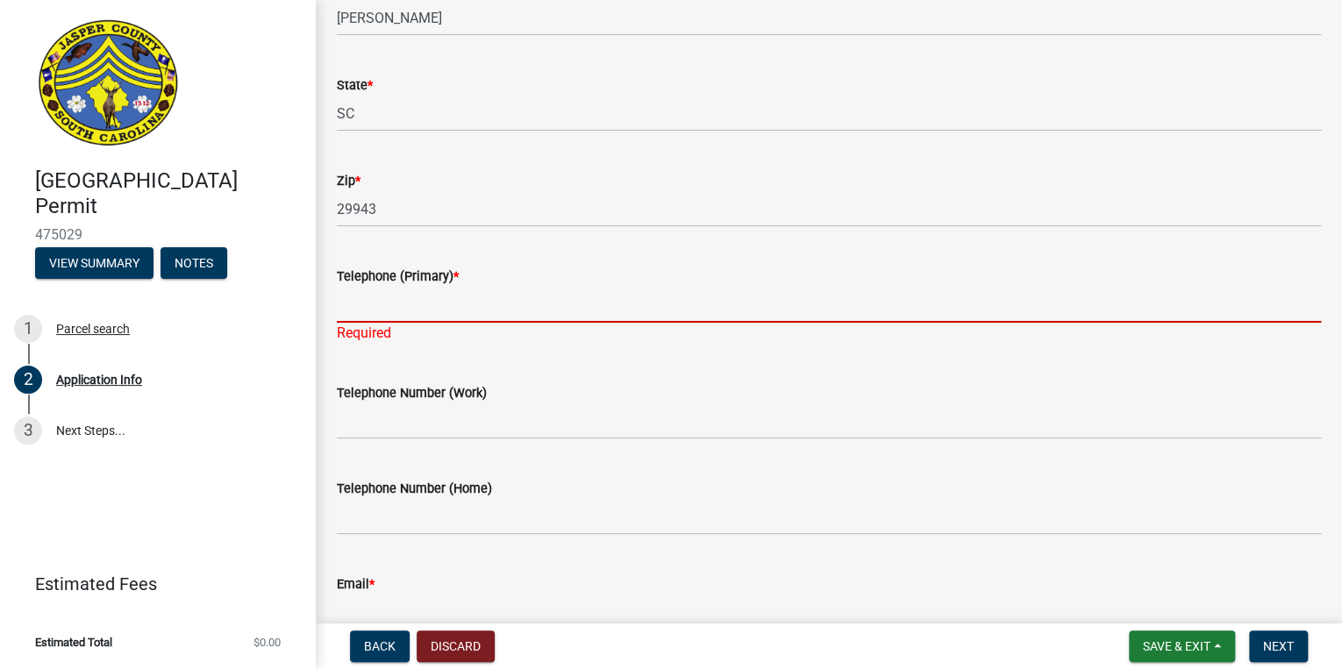
click at [347, 311] on input "Telephone (Primary) *" at bounding box center [829, 305] width 984 height 36
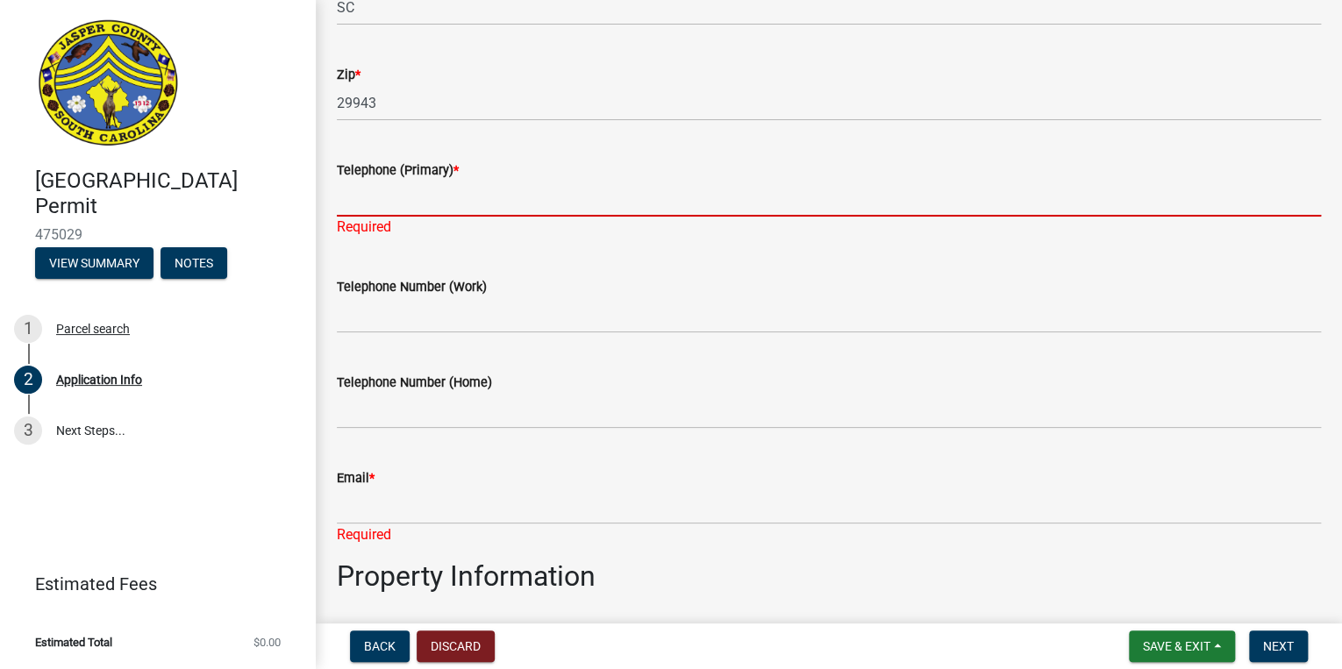
scroll to position [644, 0]
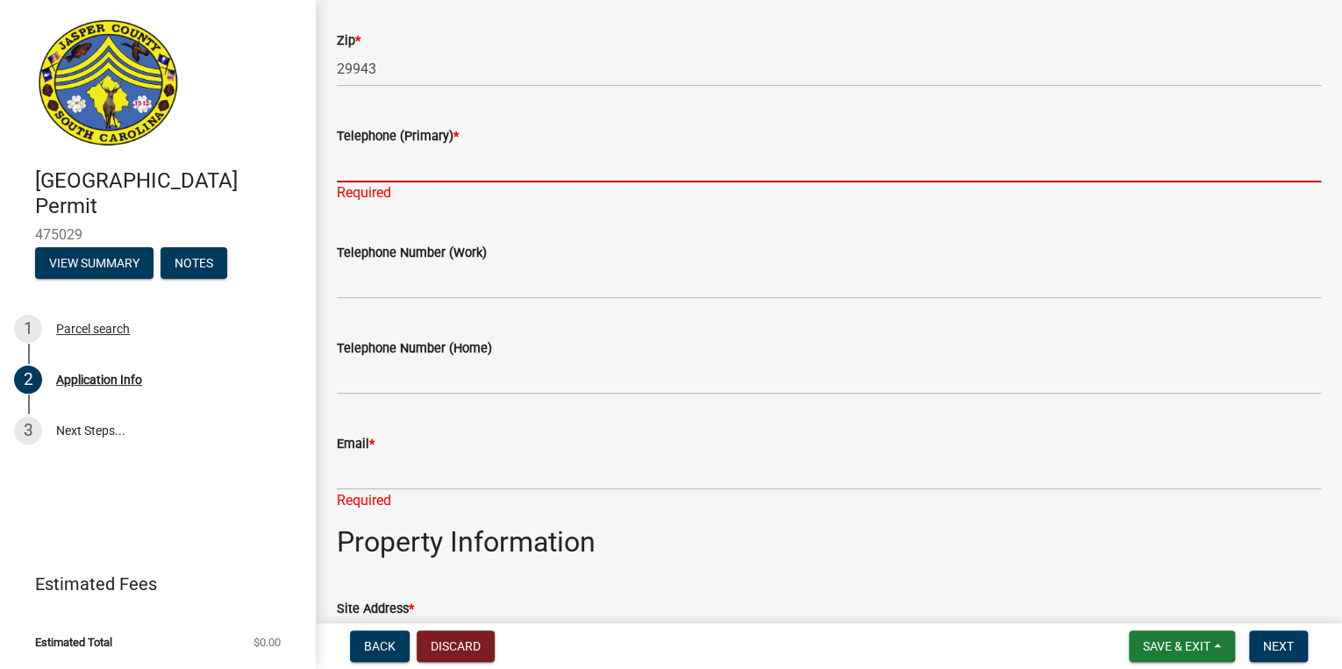
click at [369, 175] on input "Telephone (Primary) *" at bounding box center [829, 165] width 984 height 36
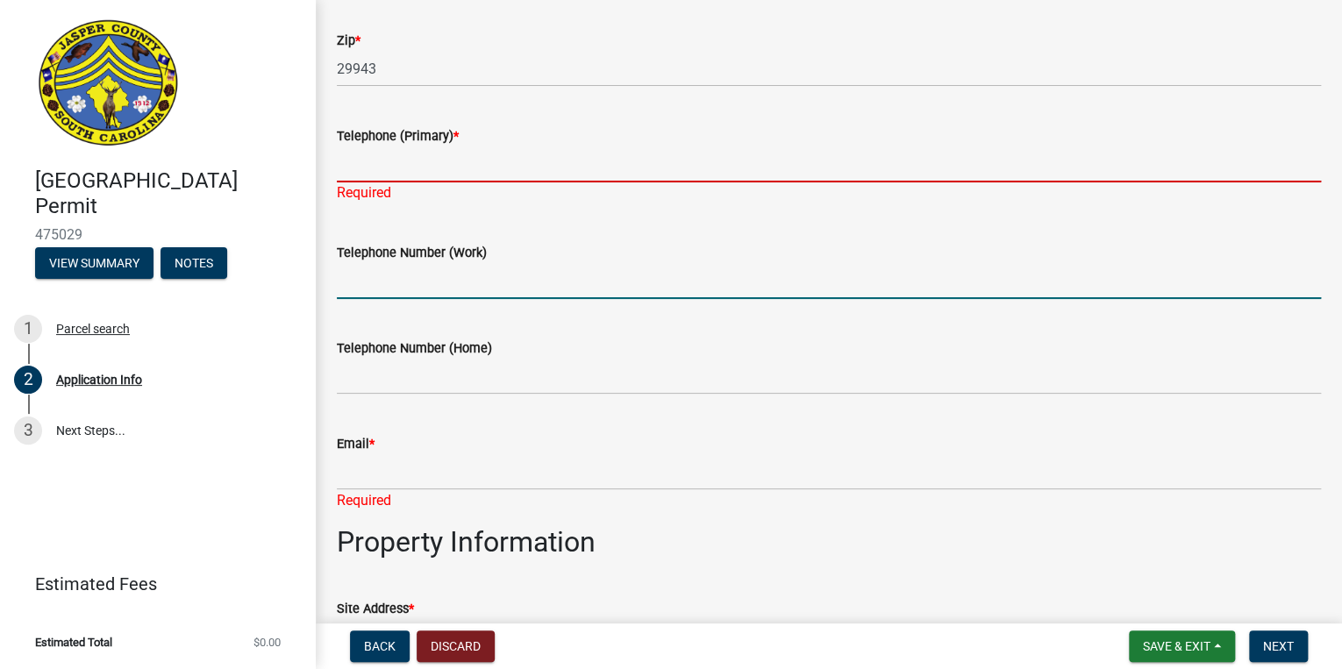
drag, startPoint x: 813, startPoint y: 275, endPoint x: 821, endPoint y: 262, distance: 14.6
click at [818, 270] on input "Telephone Number (Work)" at bounding box center [829, 281] width 984 height 36
click at [403, 168] on input "Telephone (Primary) *" at bounding box center [829, 165] width 984 height 36
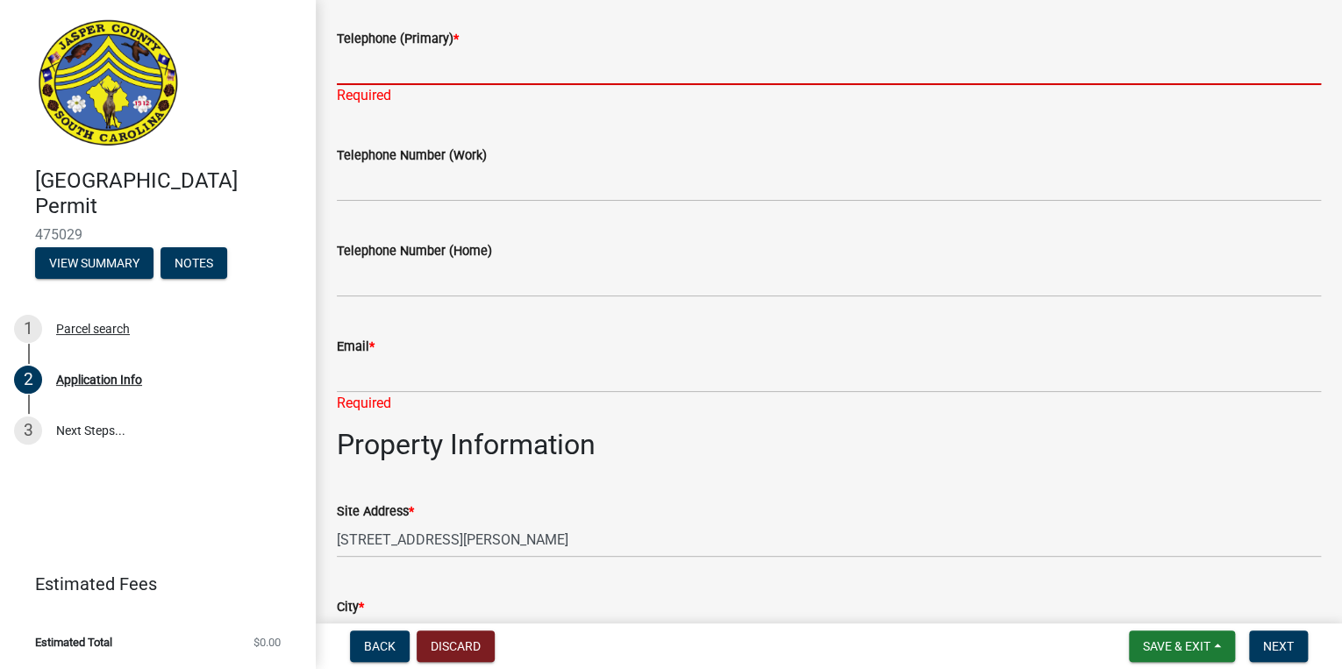
scroll to position [784, 0]
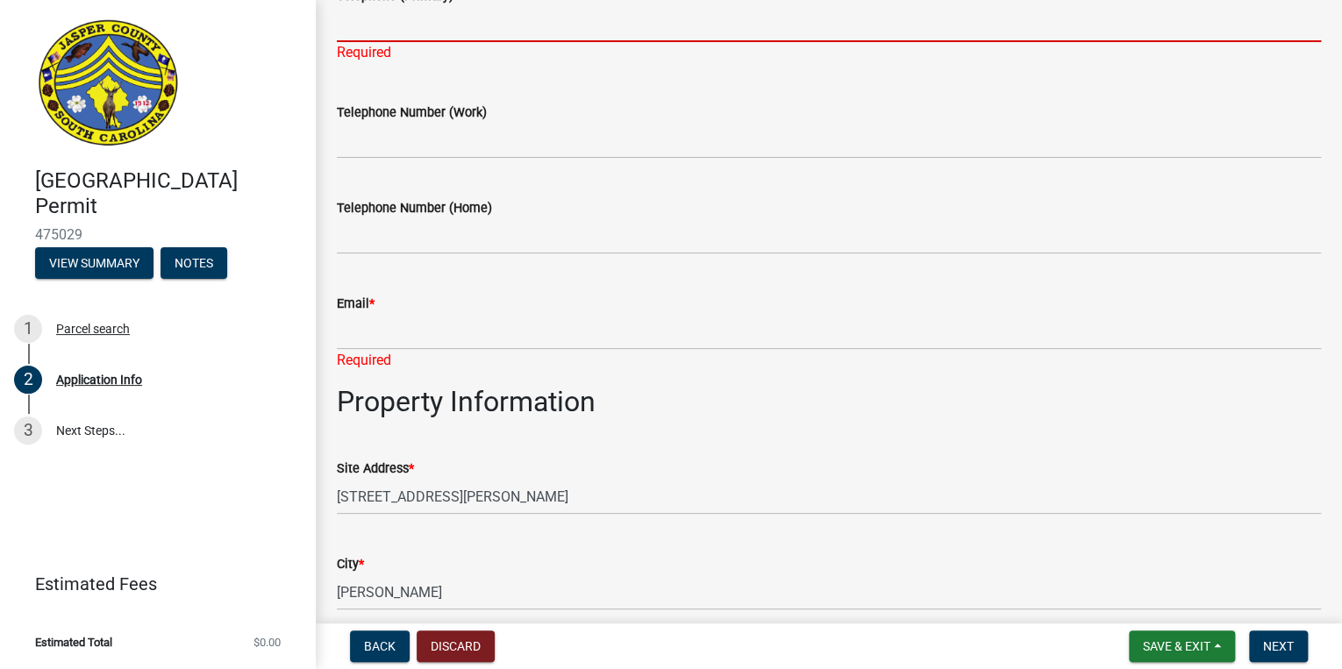
click at [730, 307] on div "Email *" at bounding box center [829, 303] width 984 height 21
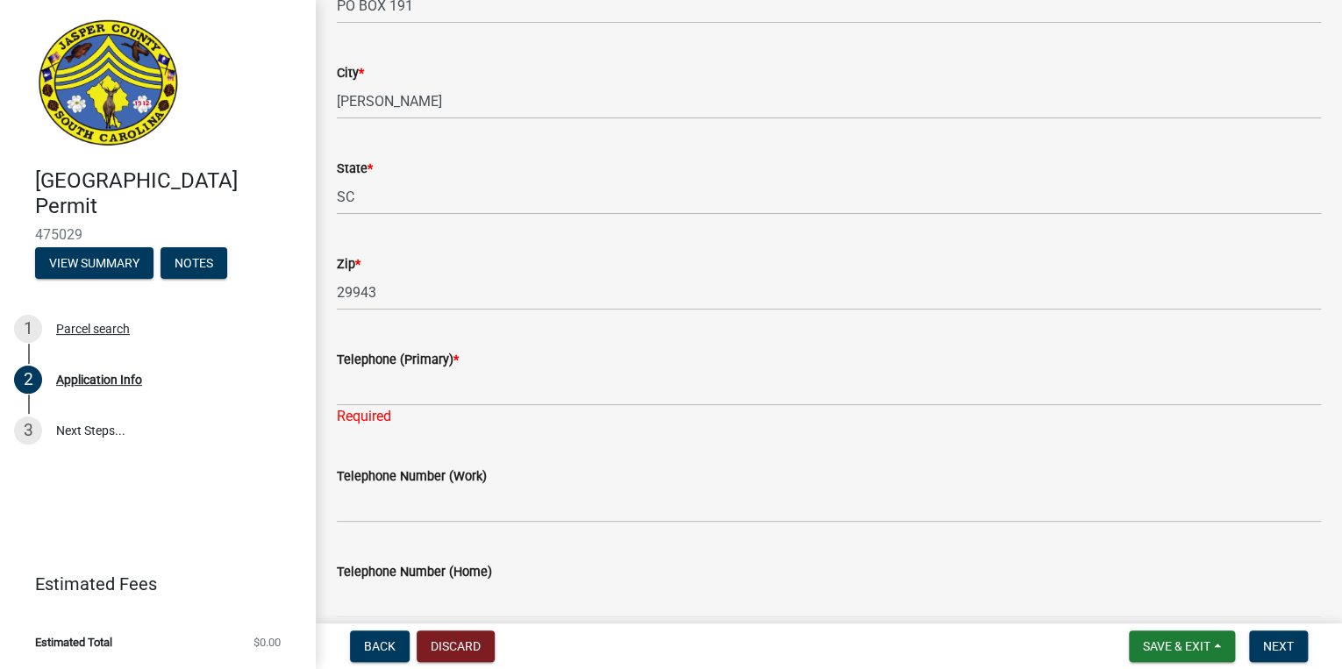
scroll to position [433, 0]
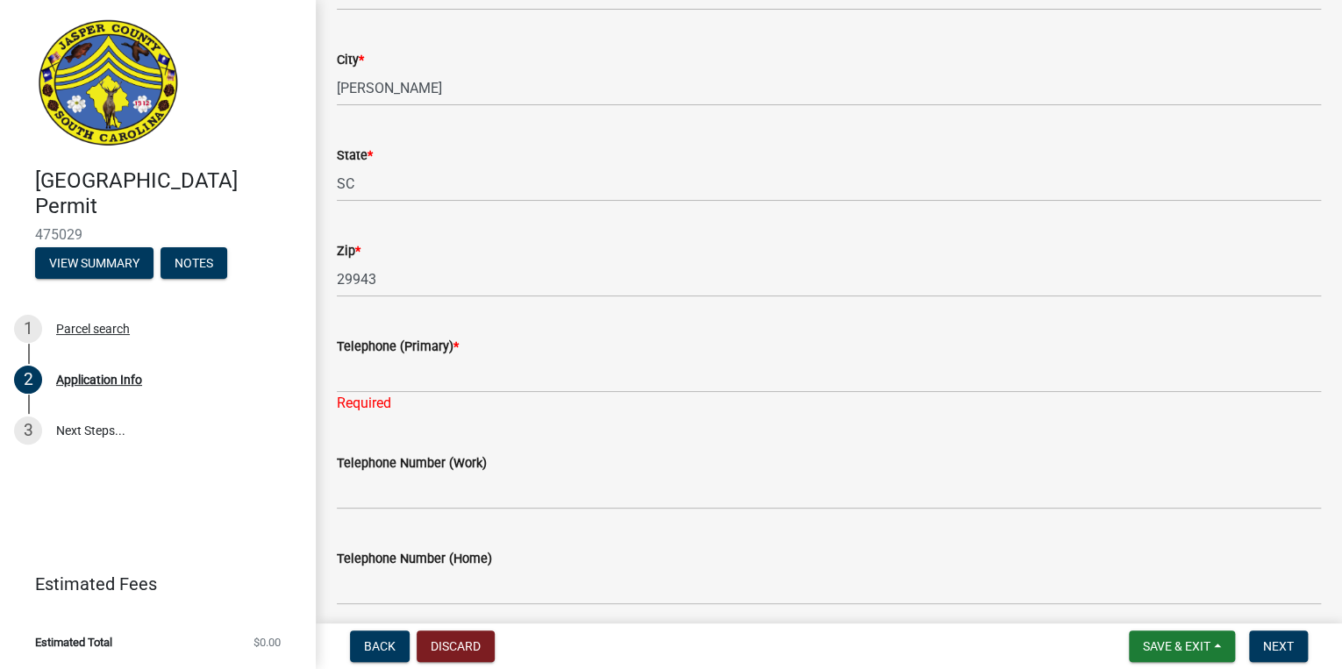
click at [446, 430] on div "Telephone Number (Work)" at bounding box center [829, 469] width 984 height 82
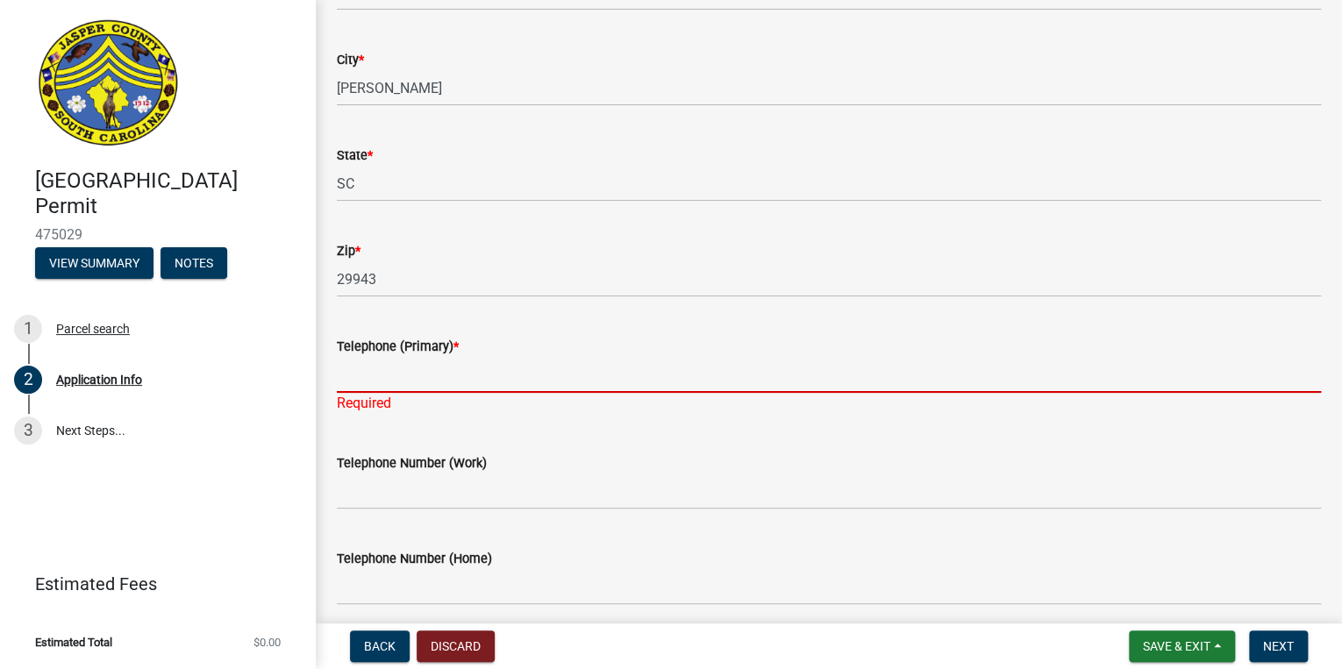
click at [357, 381] on input "Telephone (Primary) *" at bounding box center [829, 375] width 984 height 36
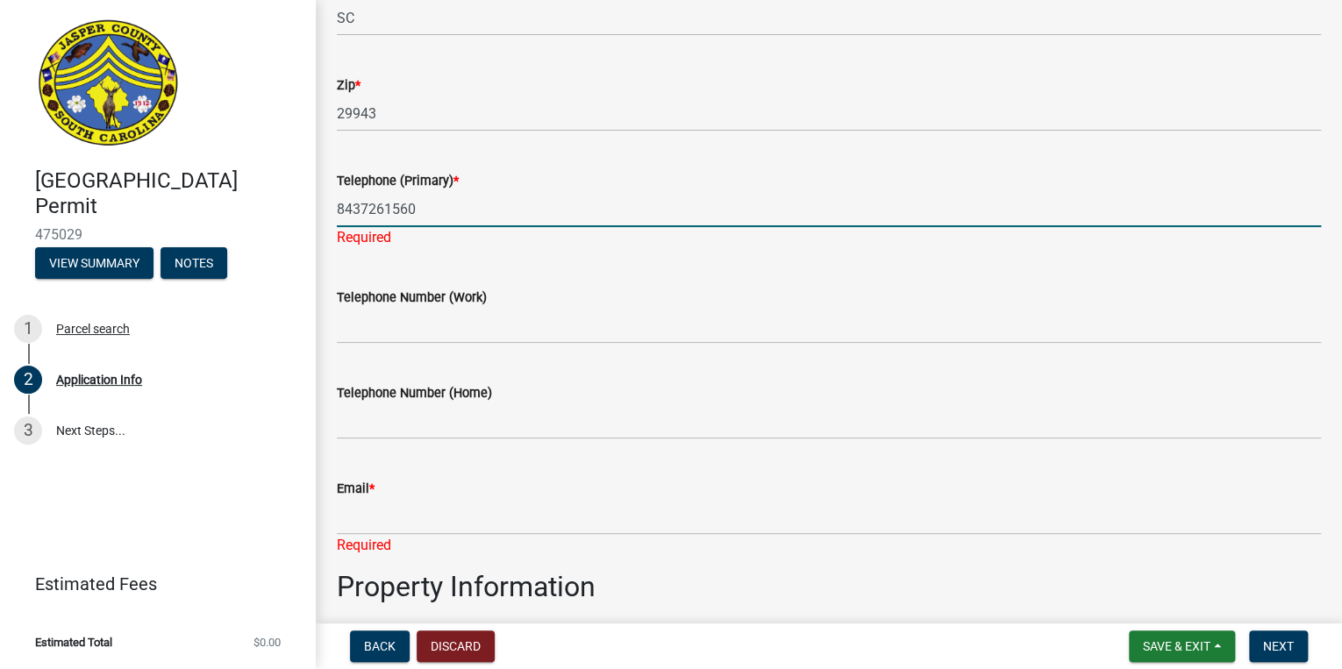
scroll to position [644, 0]
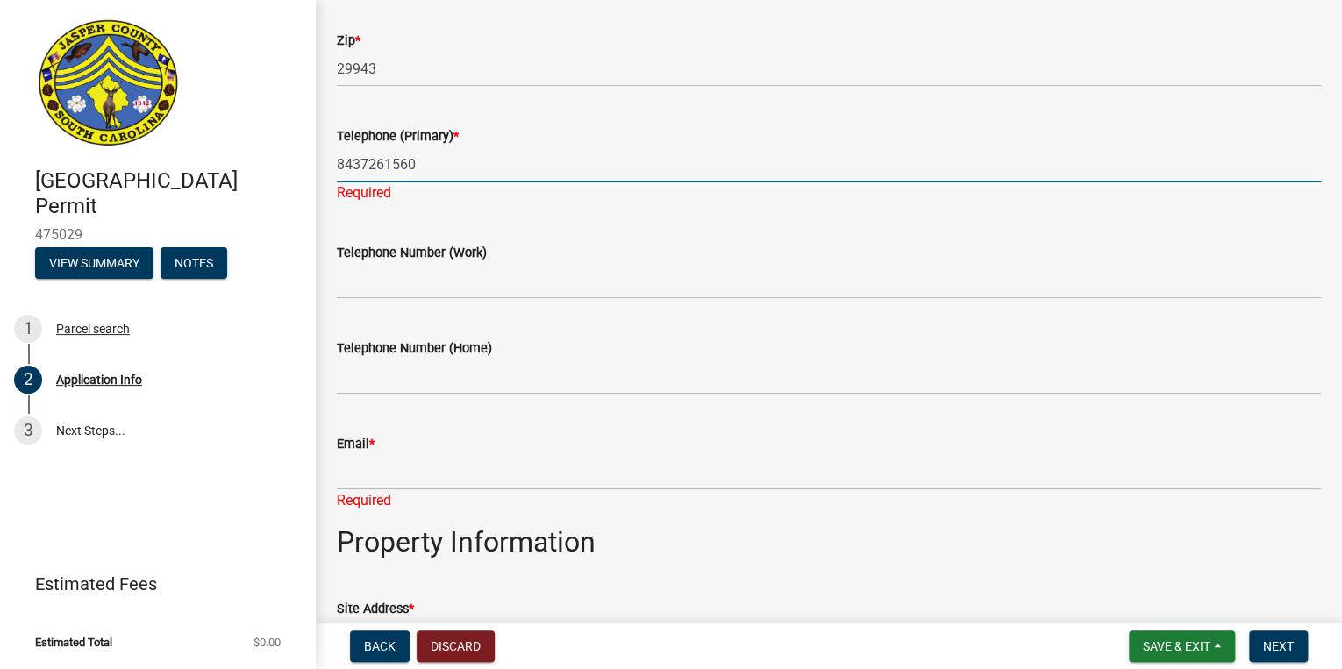
type input "8437261560"
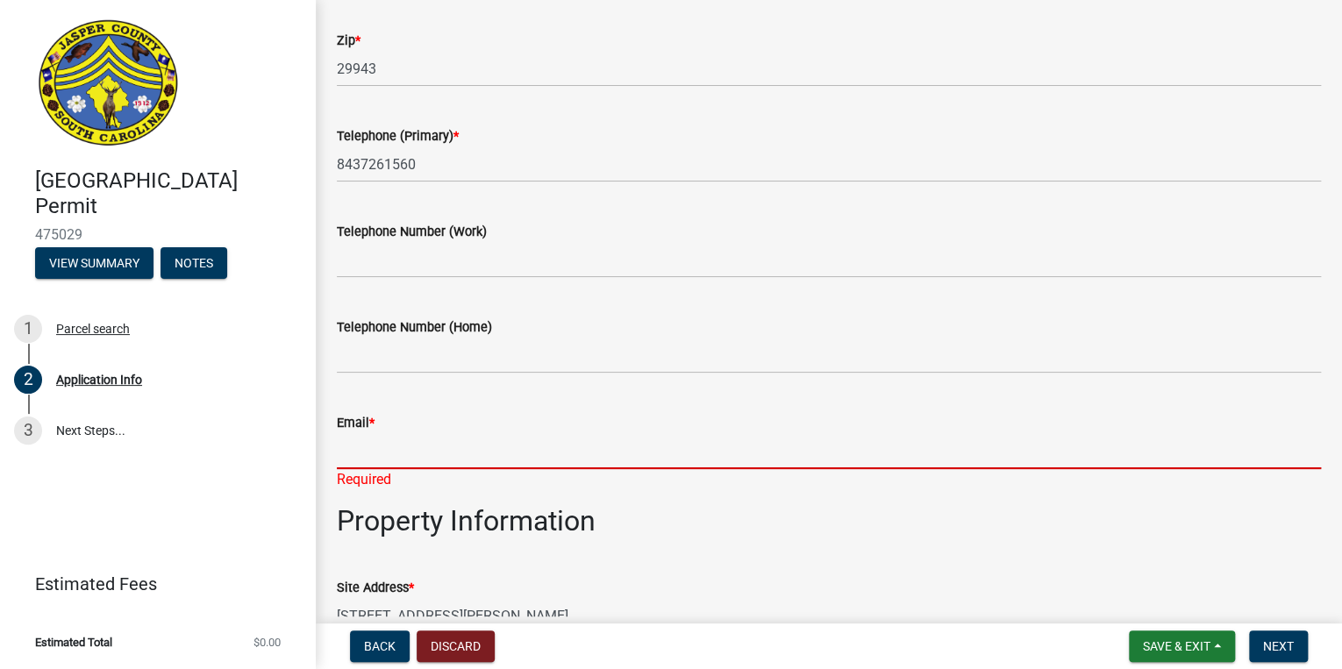
click at [381, 481] on div "Email * Required" at bounding box center [829, 439] width 984 height 103
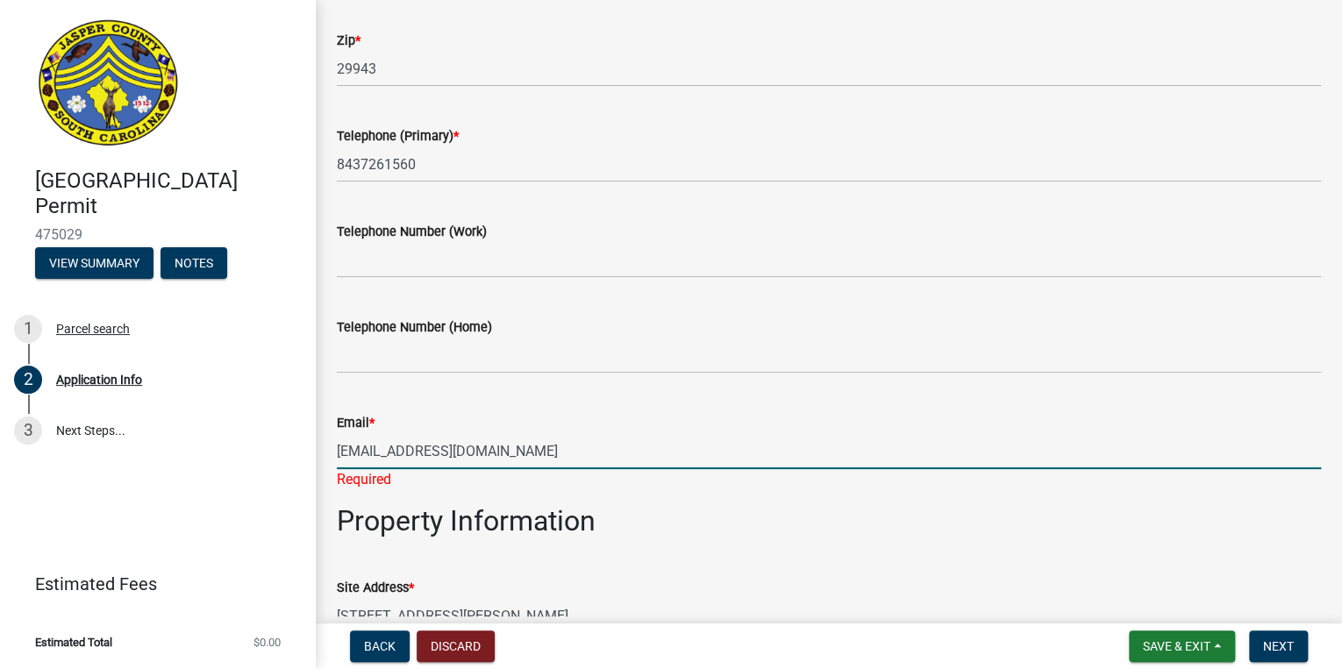
drag, startPoint x: 386, startPoint y: 447, endPoint x: 427, endPoint y: 464, distance: 44.8
click at [386, 447] on input "oneshot1@gmail.com" at bounding box center [829, 451] width 984 height 36
click at [589, 454] on input "oneshotr1@gmail.com" at bounding box center [829, 451] width 984 height 36
type input "oneshotr1@gmail.com"
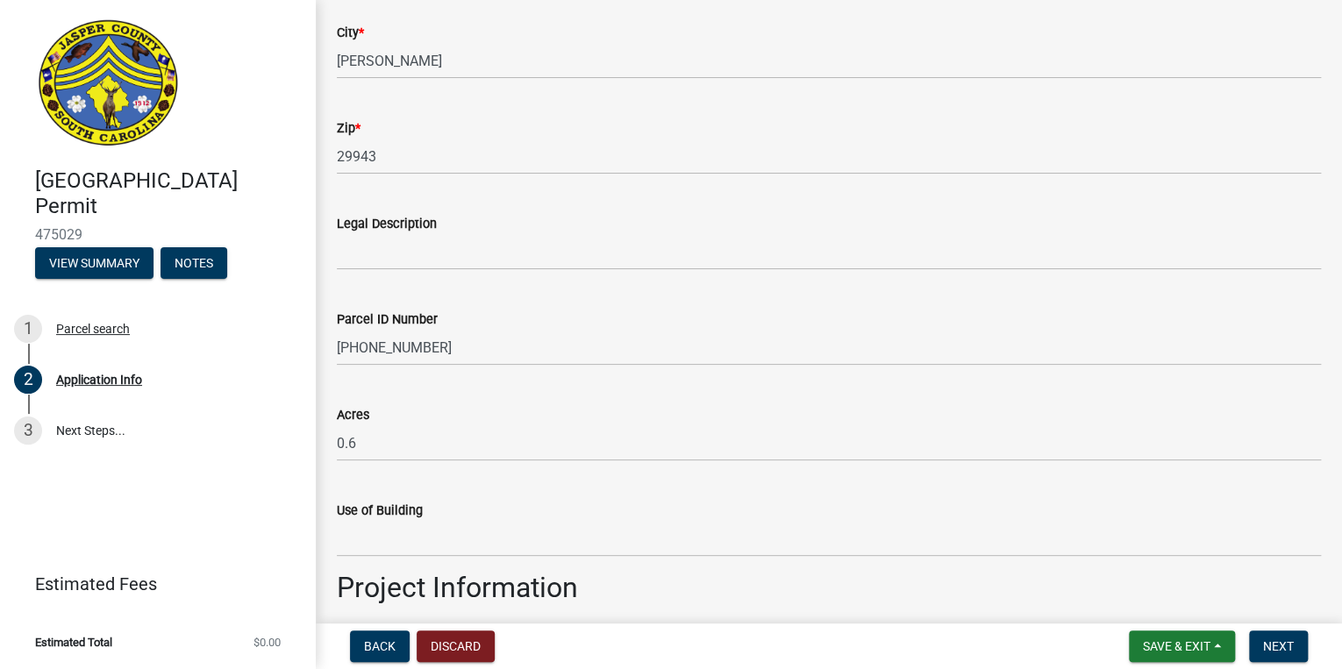
scroll to position [1346, 0]
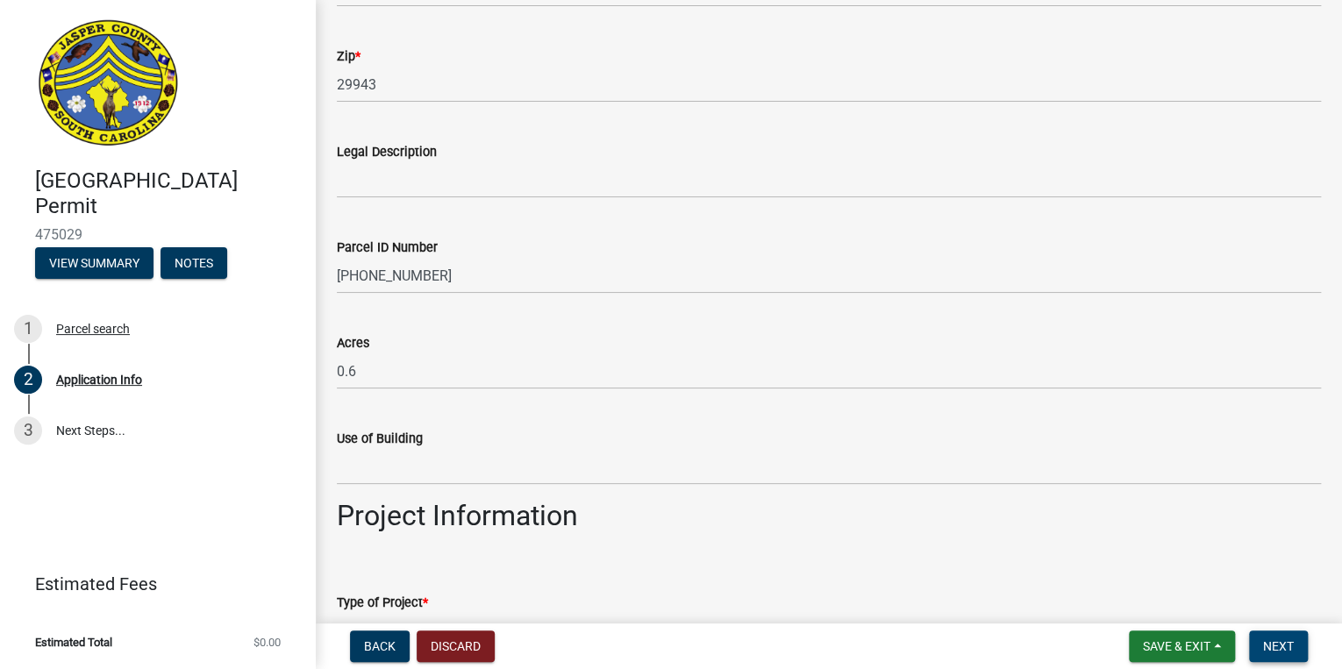
click at [1272, 640] on span "Next" at bounding box center [1278, 647] width 31 height 14
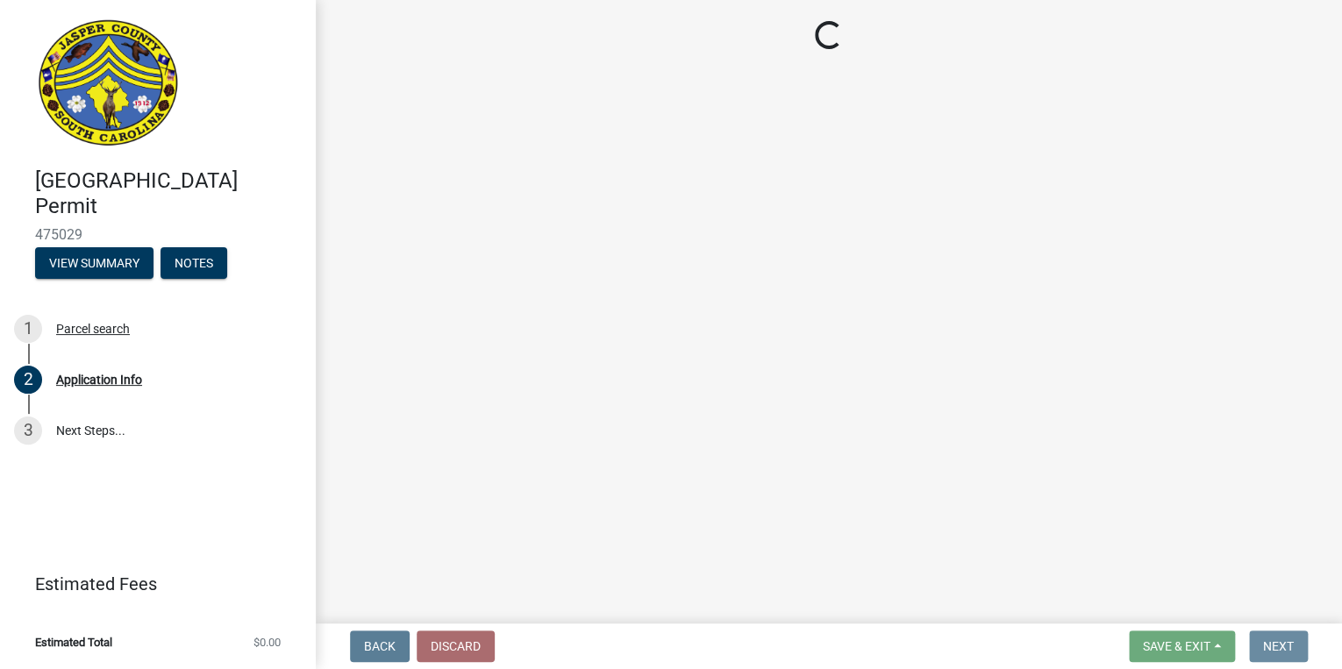
scroll to position [0, 0]
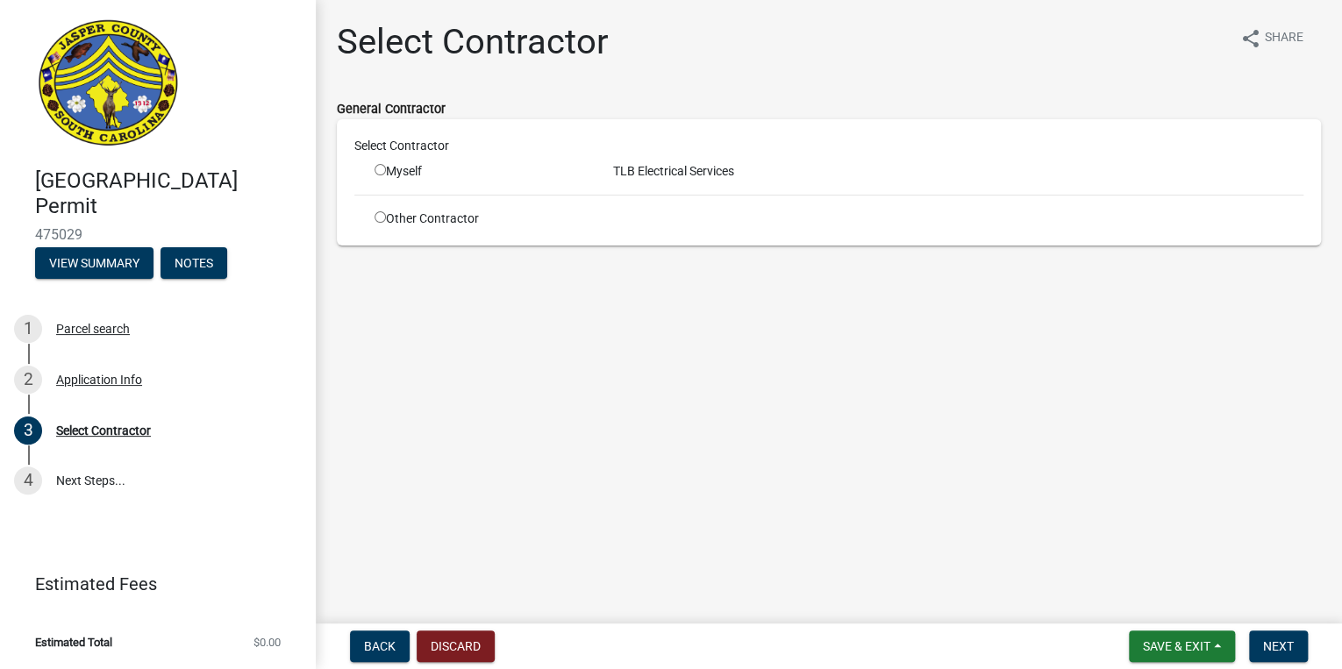
click at [379, 214] on input "radio" at bounding box center [380, 216] width 11 height 11
radio input "true"
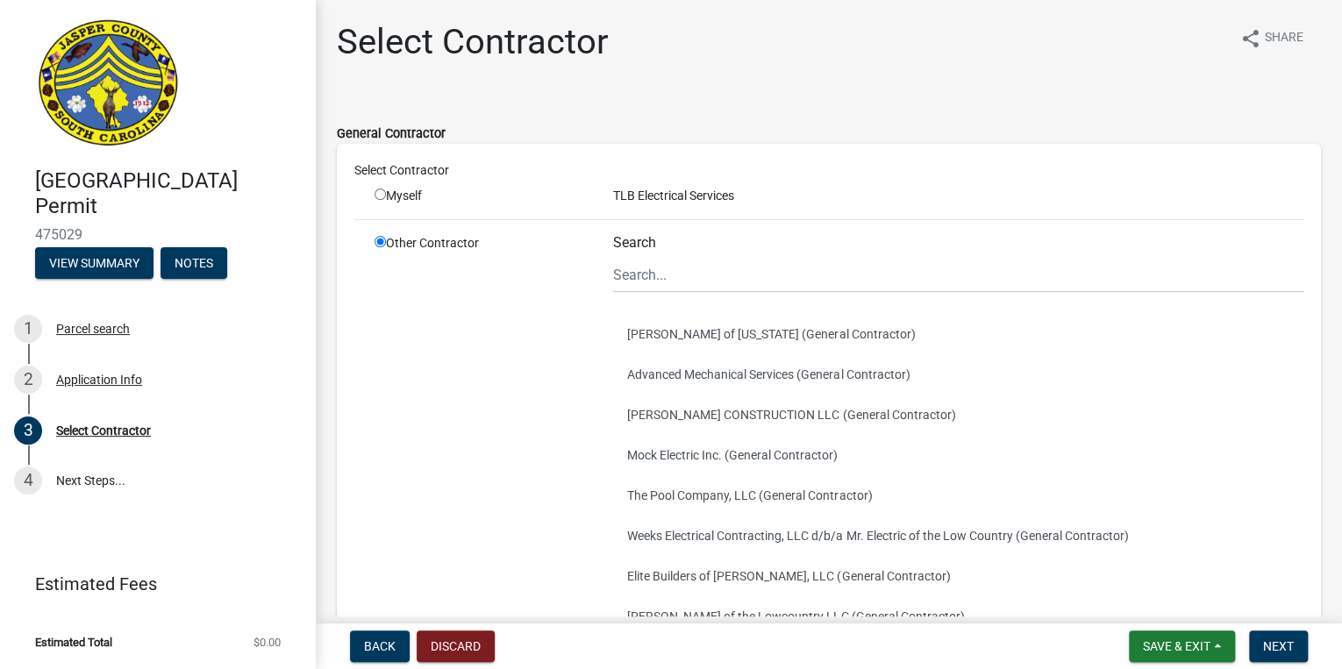
click at [719, 200] on div "TLB Electrical Services" at bounding box center [958, 196] width 717 height 18
click at [695, 183] on div "Select Contractor" at bounding box center [829, 173] width 976 height 25
click at [383, 191] on input "radio" at bounding box center [380, 194] width 11 height 11
radio input "true"
radio input "false"
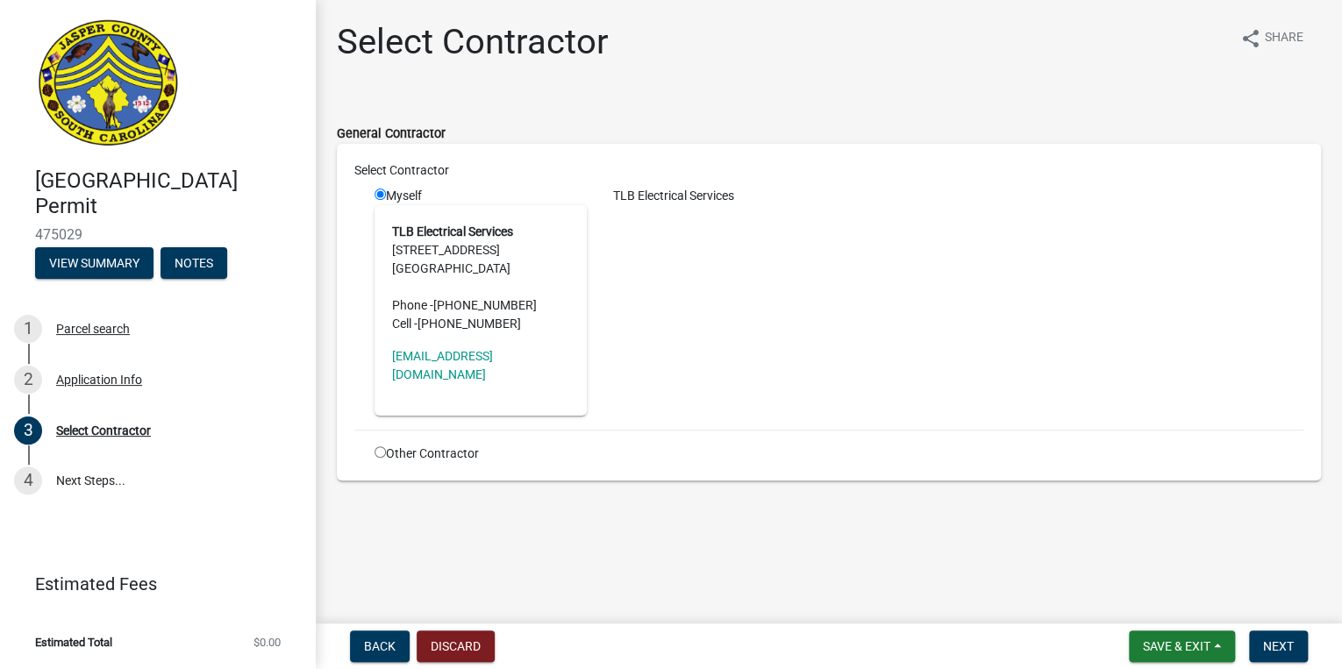
click at [457, 251] on address "TLB Electrical Services 854 Great Swamp Rd. Ridgeland, SC 29936 Phone - (843) 7…" at bounding box center [480, 278] width 177 height 111
click at [1285, 641] on span "Next" at bounding box center [1278, 647] width 31 height 14
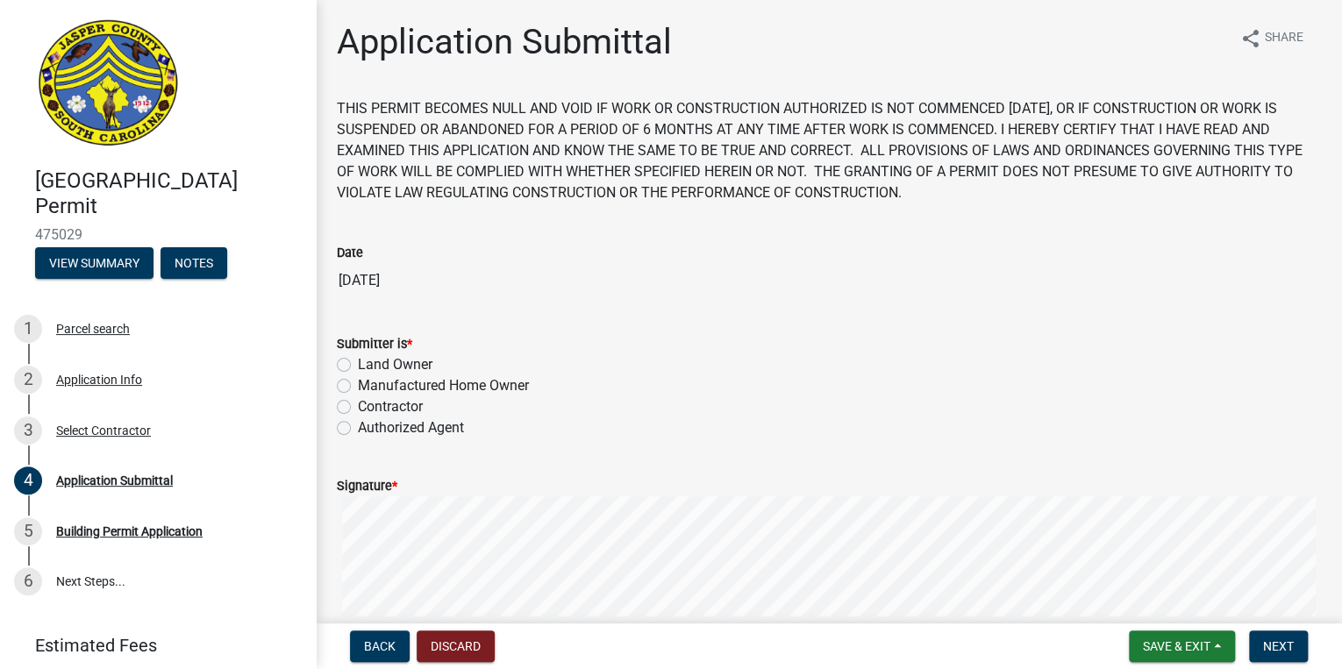
click at [358, 411] on label "Contractor" at bounding box center [390, 407] width 65 height 21
click at [358, 408] on input "Contractor" at bounding box center [363, 402] width 11 height 11
radio input "true"
click at [1259, 638] on button "Next" at bounding box center [1278, 647] width 59 height 32
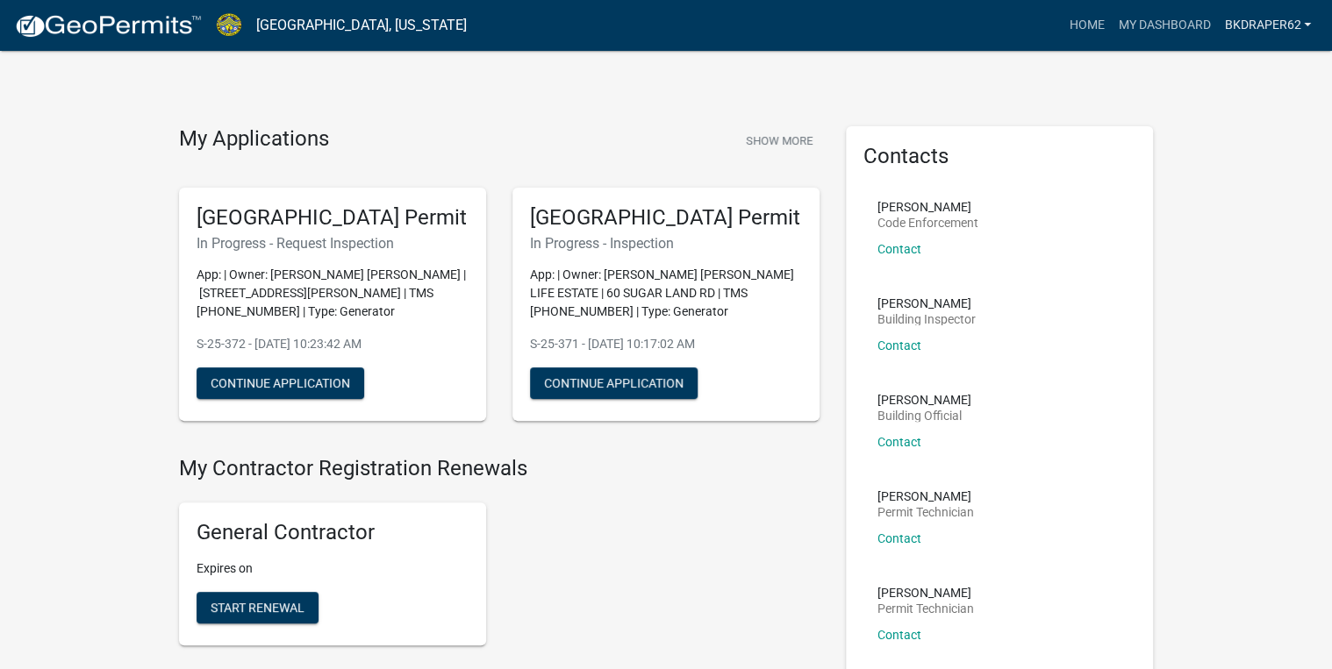
click at [1283, 30] on link "Bkdraper62" at bounding box center [1267, 25] width 101 height 33
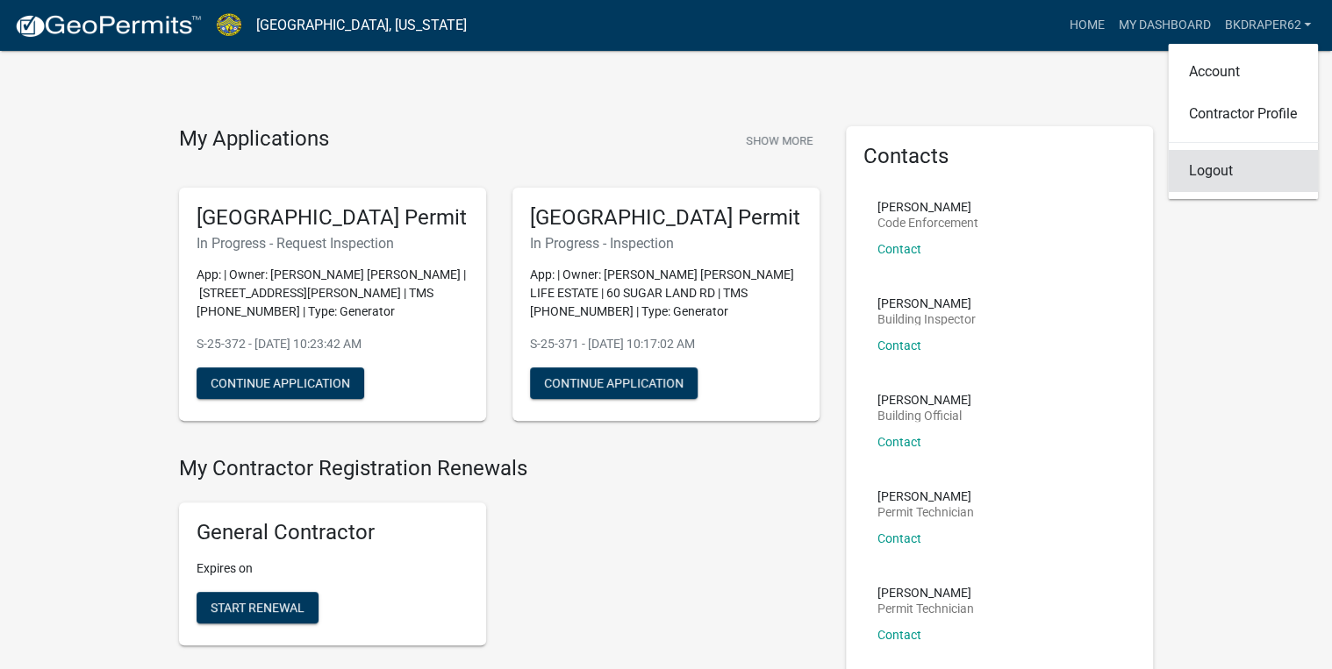
click at [1260, 172] on link "Logout" at bounding box center [1243, 171] width 150 height 42
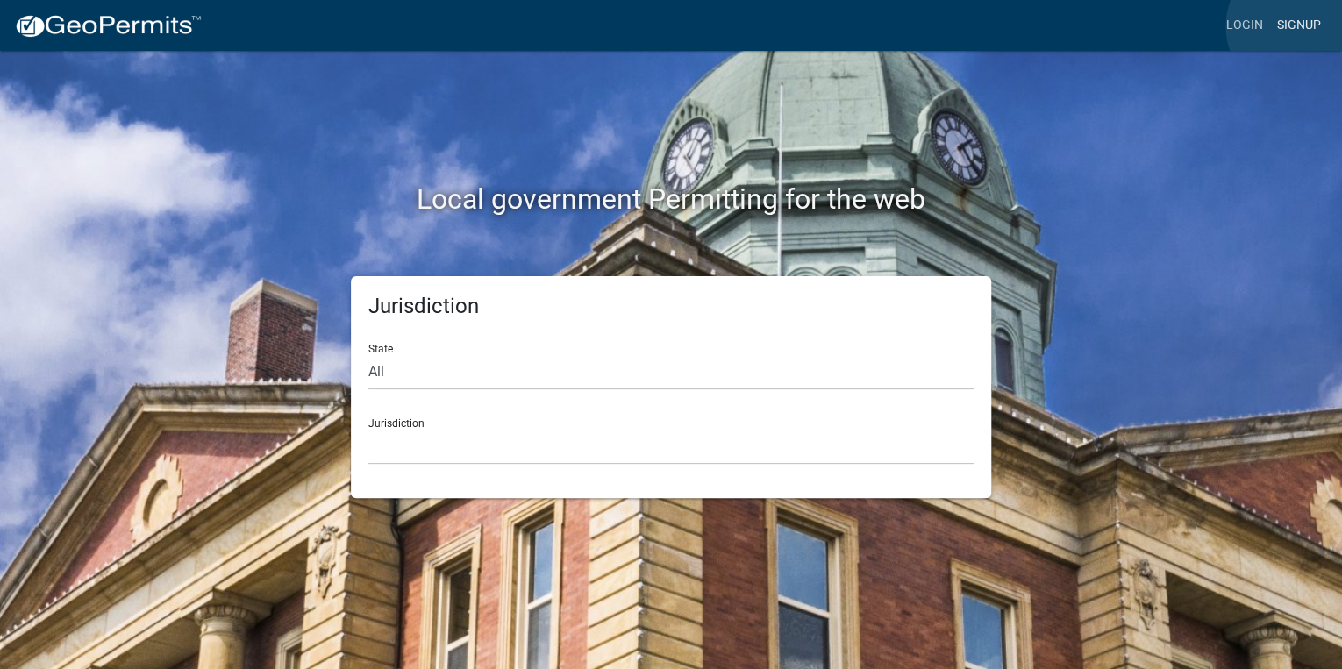
click at [1298, 26] on link "Signup" at bounding box center [1299, 25] width 58 height 33
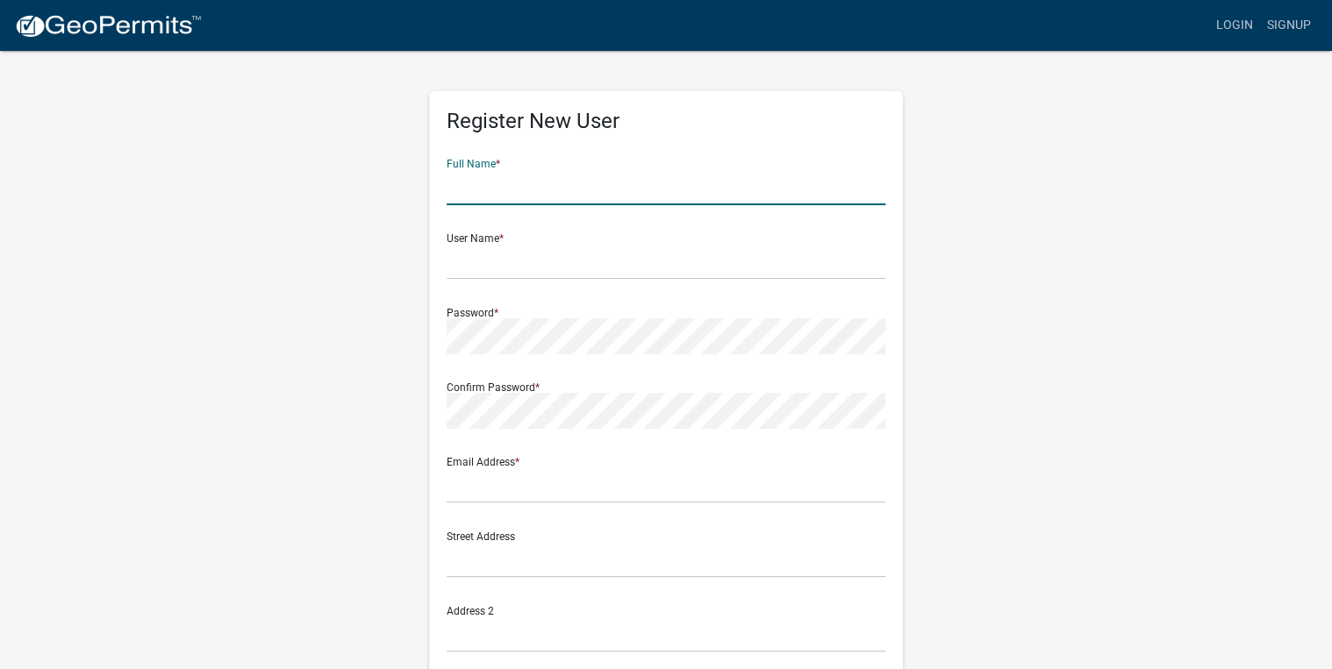
click at [734, 182] on input "text" at bounding box center [666, 187] width 439 height 36
type input "[PERSON_NAME] [PERSON_NAME]"
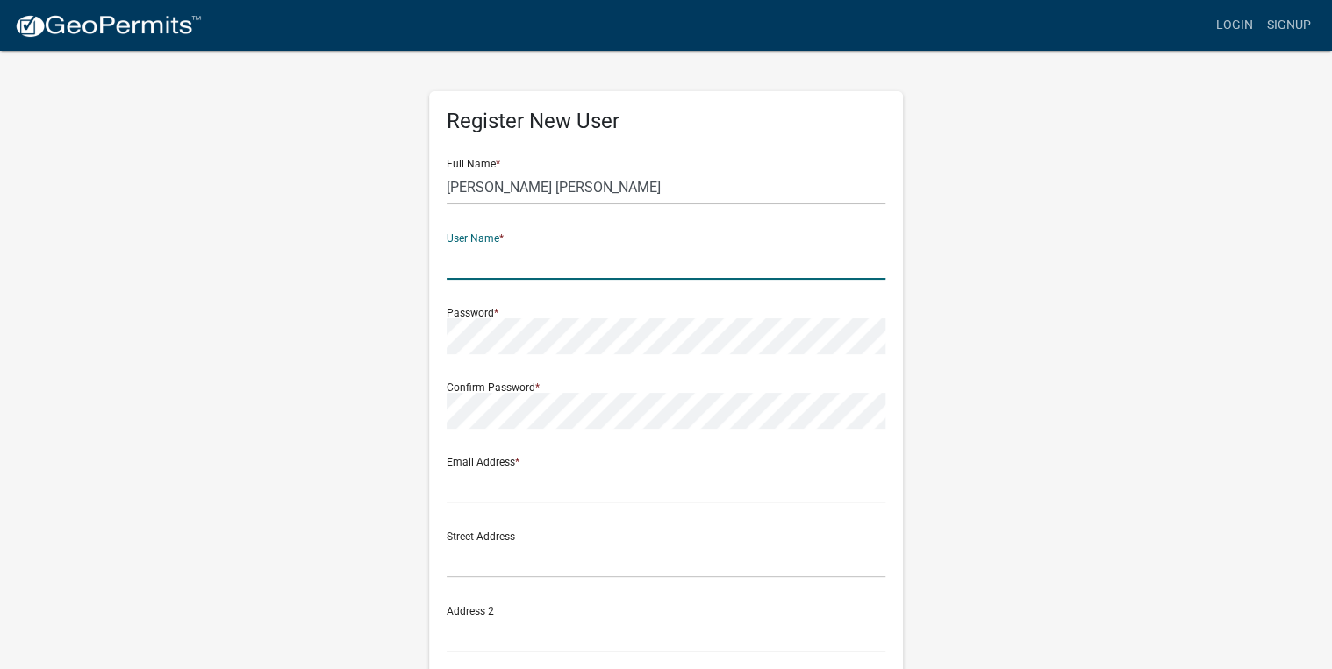
click at [509, 259] on input "text" at bounding box center [666, 262] width 439 height 36
type input "lowcountryprecisionbuilders"
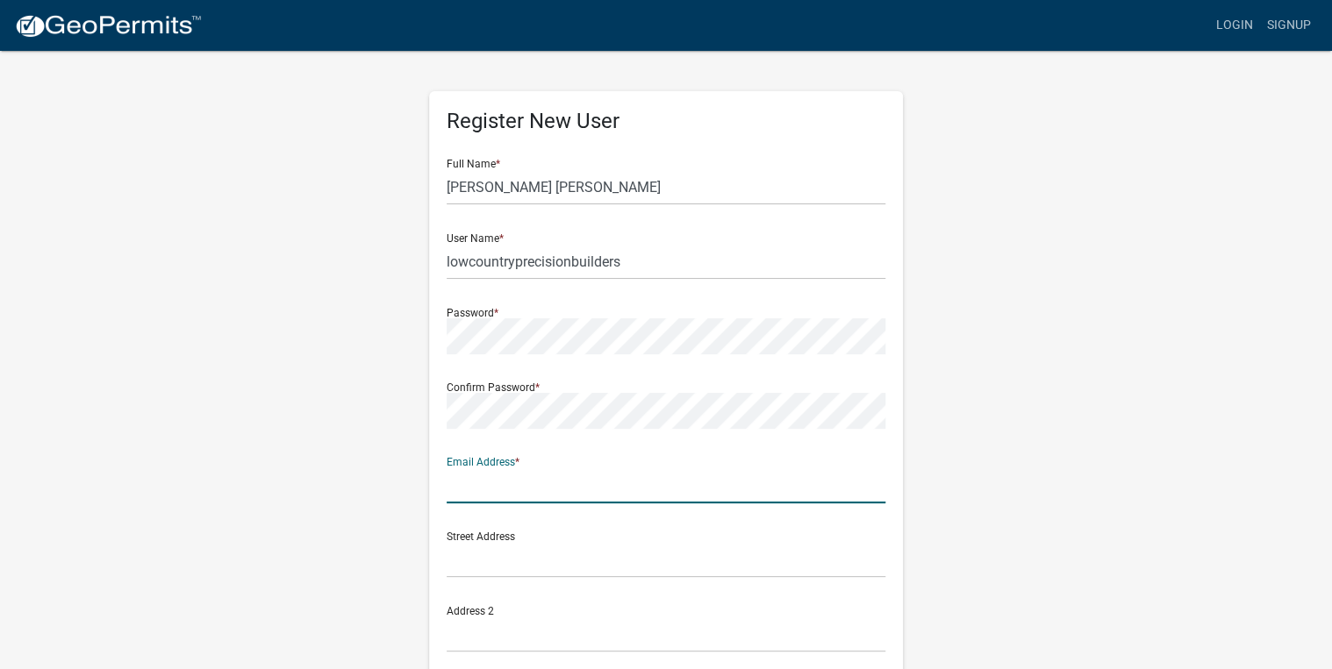
click at [500, 502] on input "text" at bounding box center [666, 486] width 439 height 36
type input "[EMAIL_ADDRESS][DOMAIN_NAME]"
click at [495, 562] on input "text" at bounding box center [666, 560] width 439 height 36
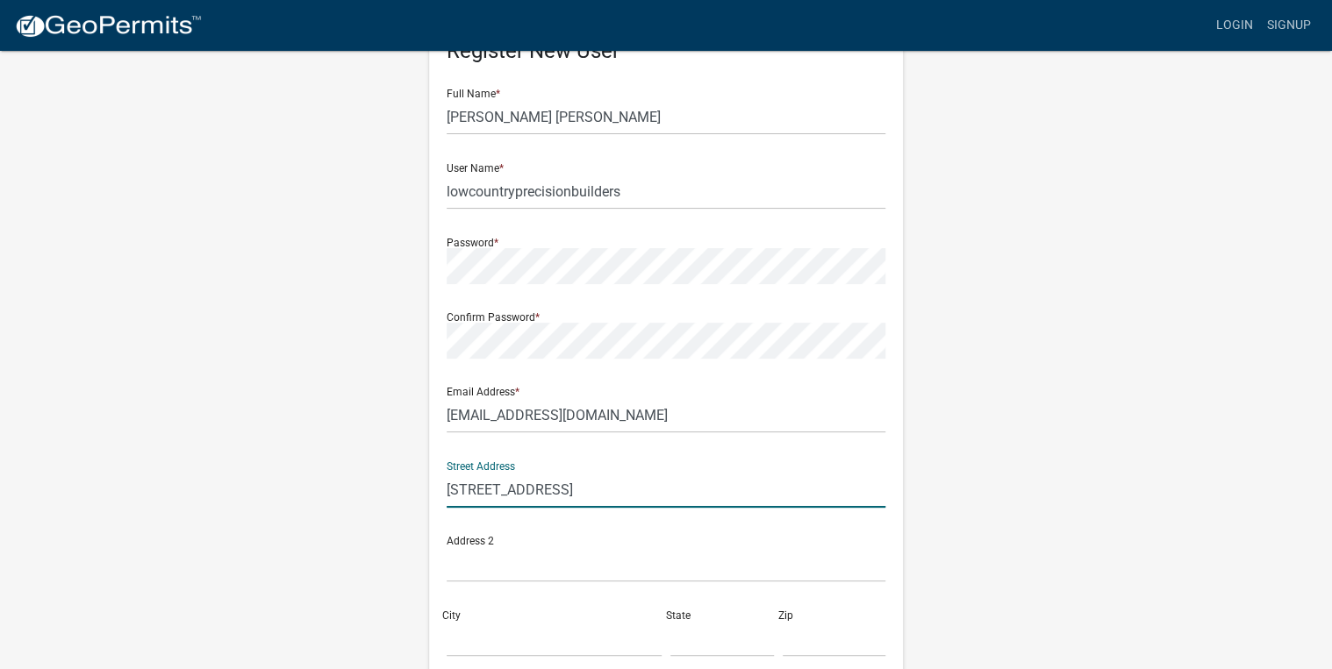
scroll to position [140, 0]
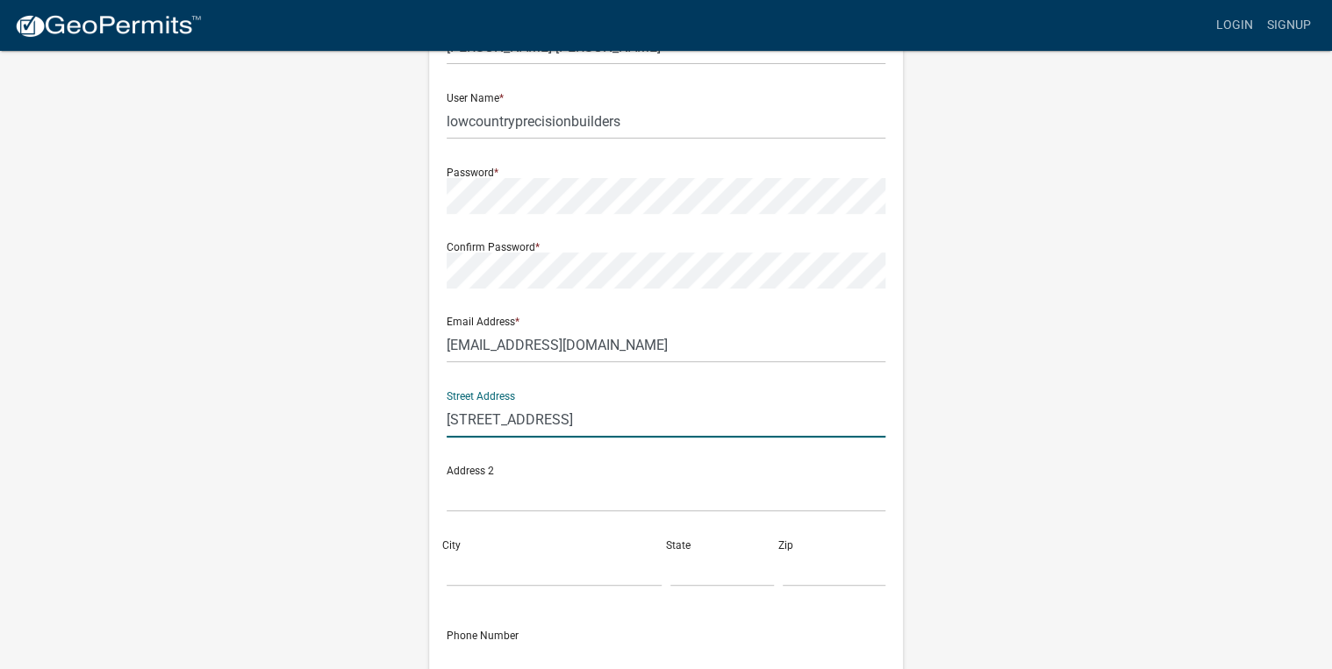
type input "[STREET_ADDRESS]"
click at [507, 579] on input "City" at bounding box center [554, 569] width 215 height 36
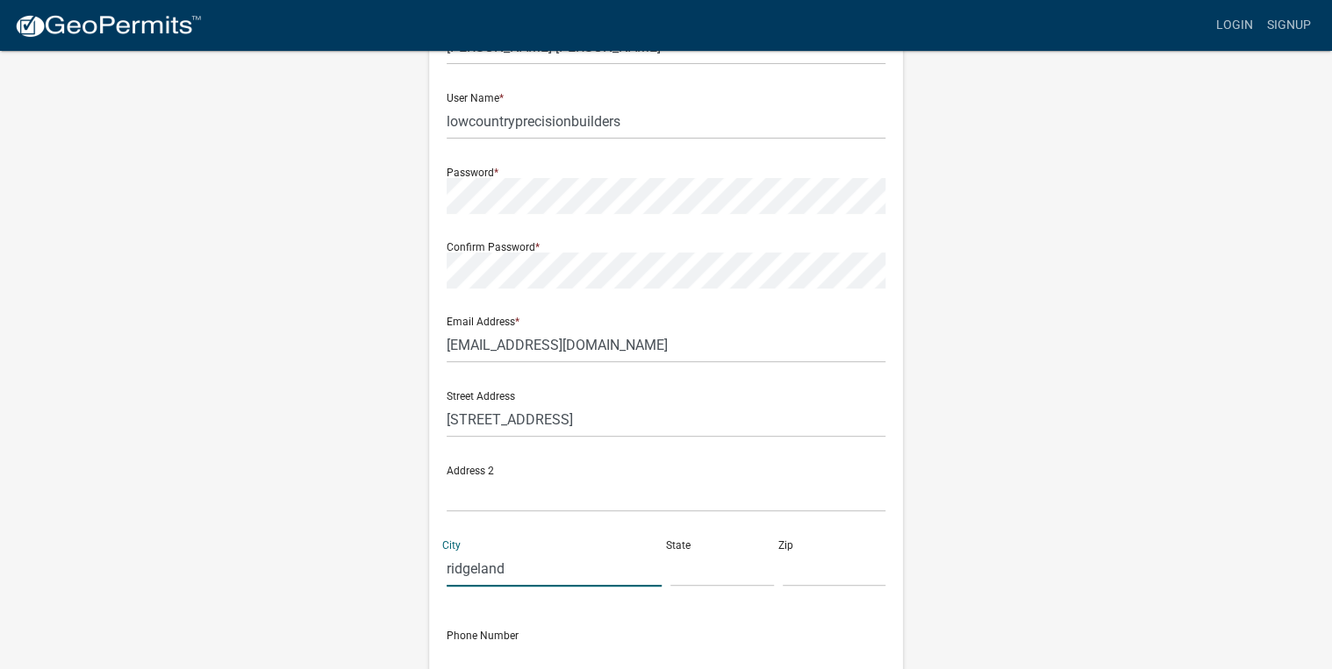
type input "ridgeland"
click at [723, 593] on div "Street Address [STREET_ADDRESS]" at bounding box center [665, 489] width 447 height 224
click at [712, 586] on input "text" at bounding box center [722, 569] width 104 height 36
type input "sc"
click at [784, 580] on input "text" at bounding box center [835, 569] width 104 height 36
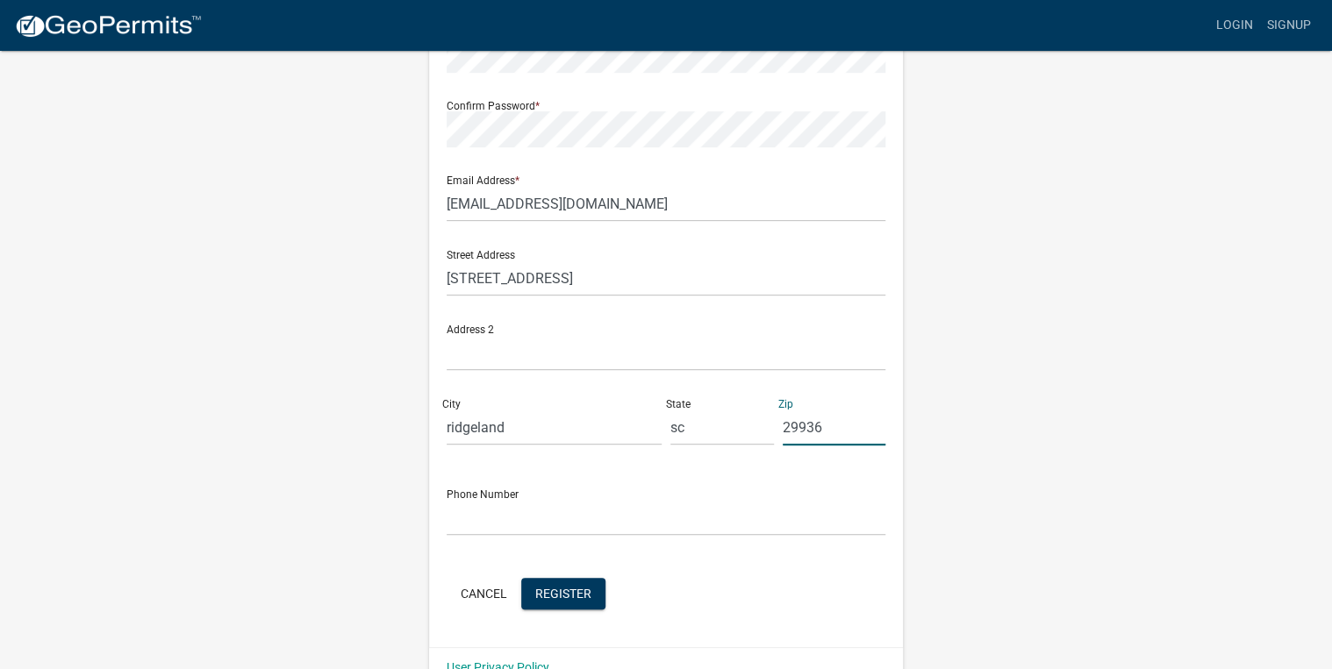
scroll to position [318, 0]
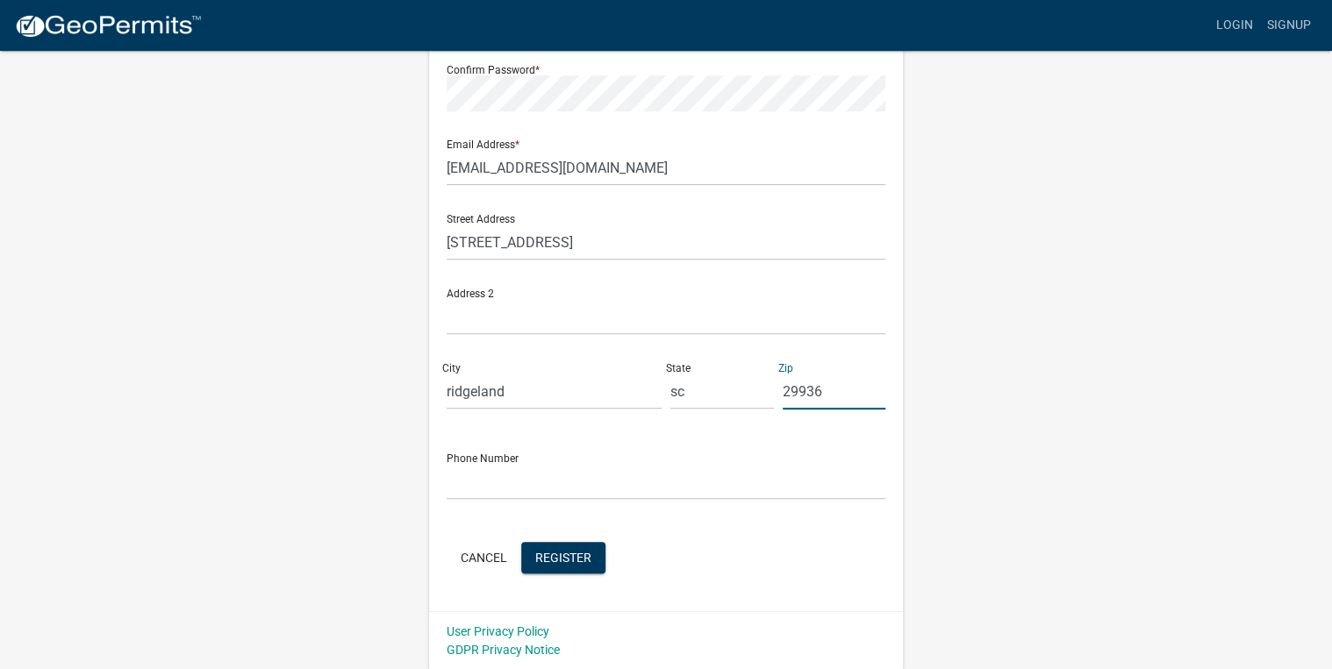
type input "29936"
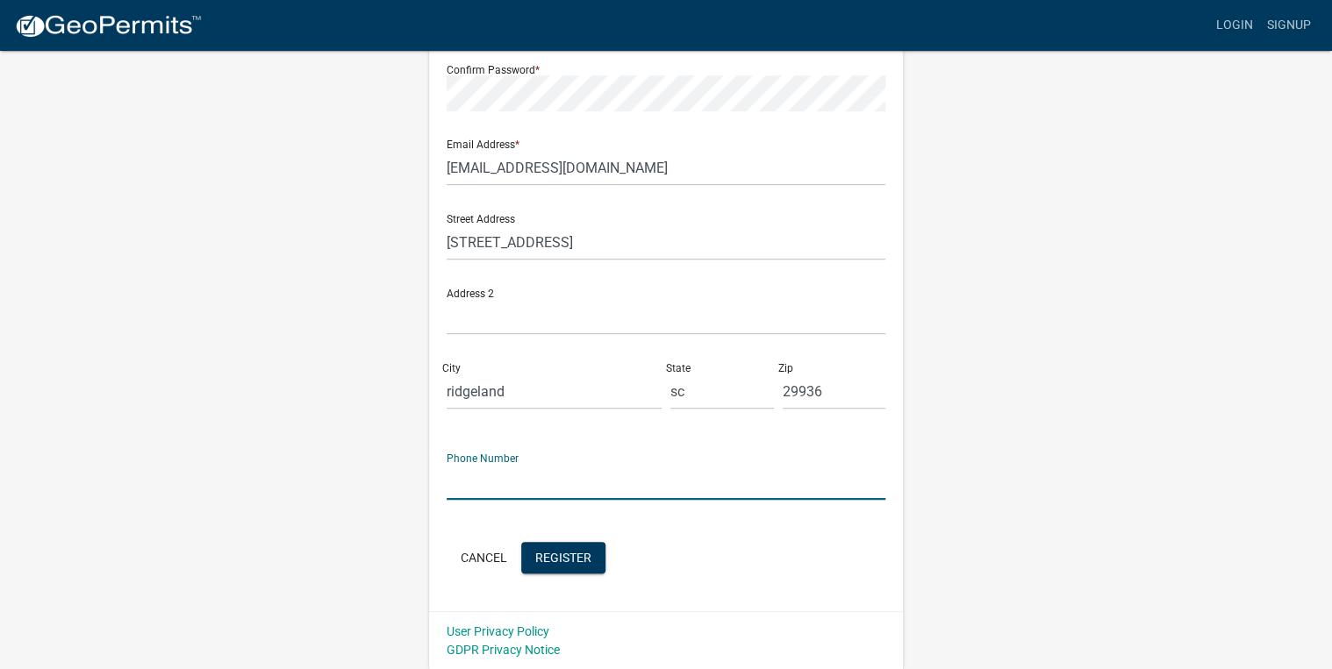
click at [558, 497] on input "text" at bounding box center [666, 482] width 439 height 36
type input "2065811520"
click at [584, 566] on button "Register" at bounding box center [563, 558] width 84 height 32
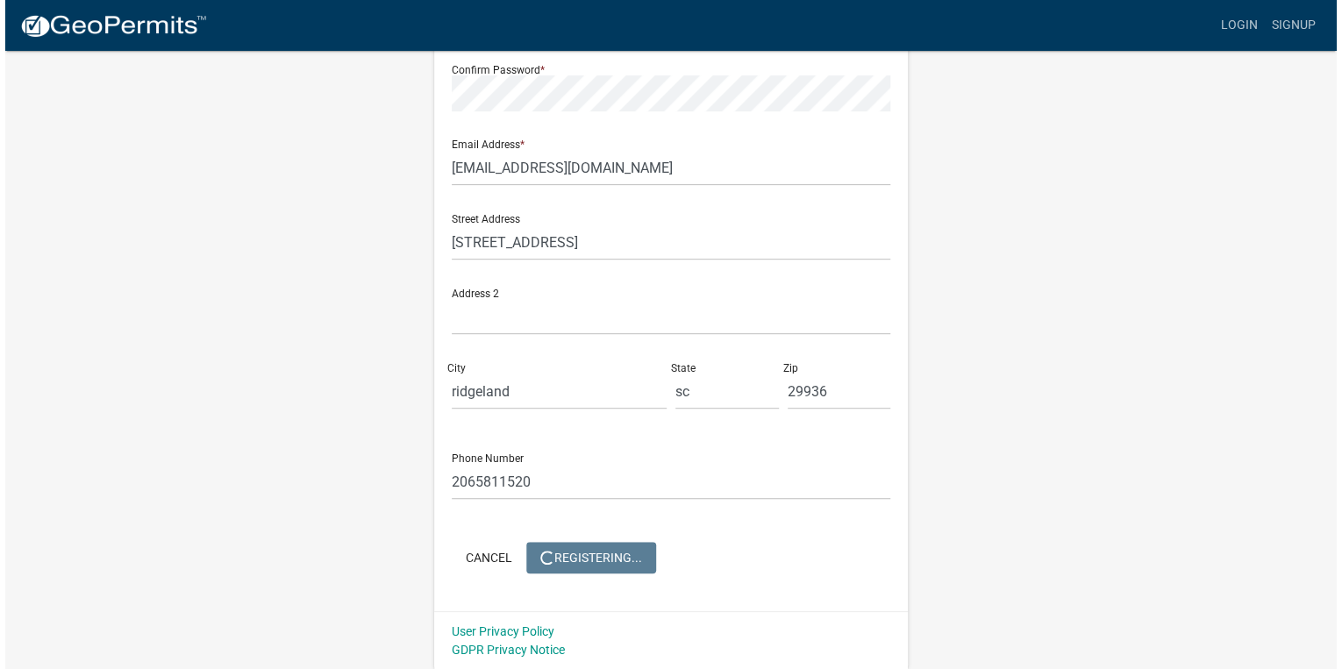
scroll to position [0, 0]
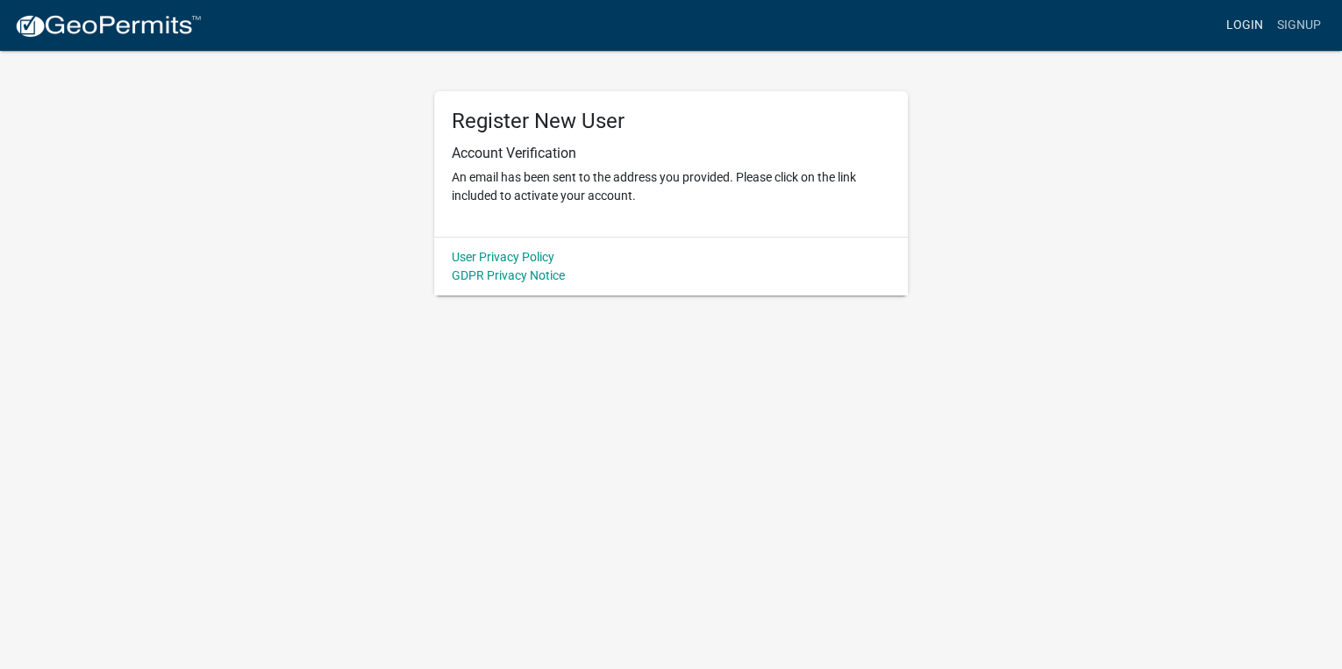
click at [1236, 35] on link "Login" at bounding box center [1245, 25] width 51 height 33
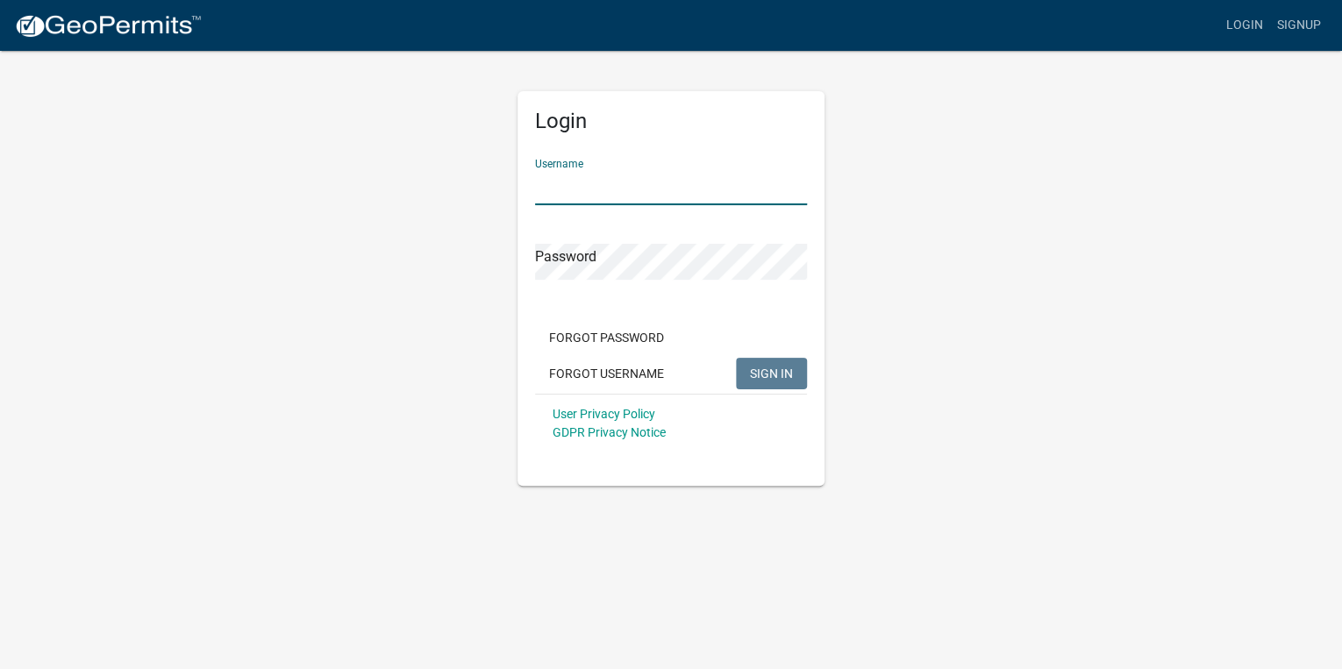
click at [628, 181] on input "Username" at bounding box center [671, 187] width 272 height 36
click at [779, 376] on span "SIGN IN" at bounding box center [771, 373] width 43 height 14
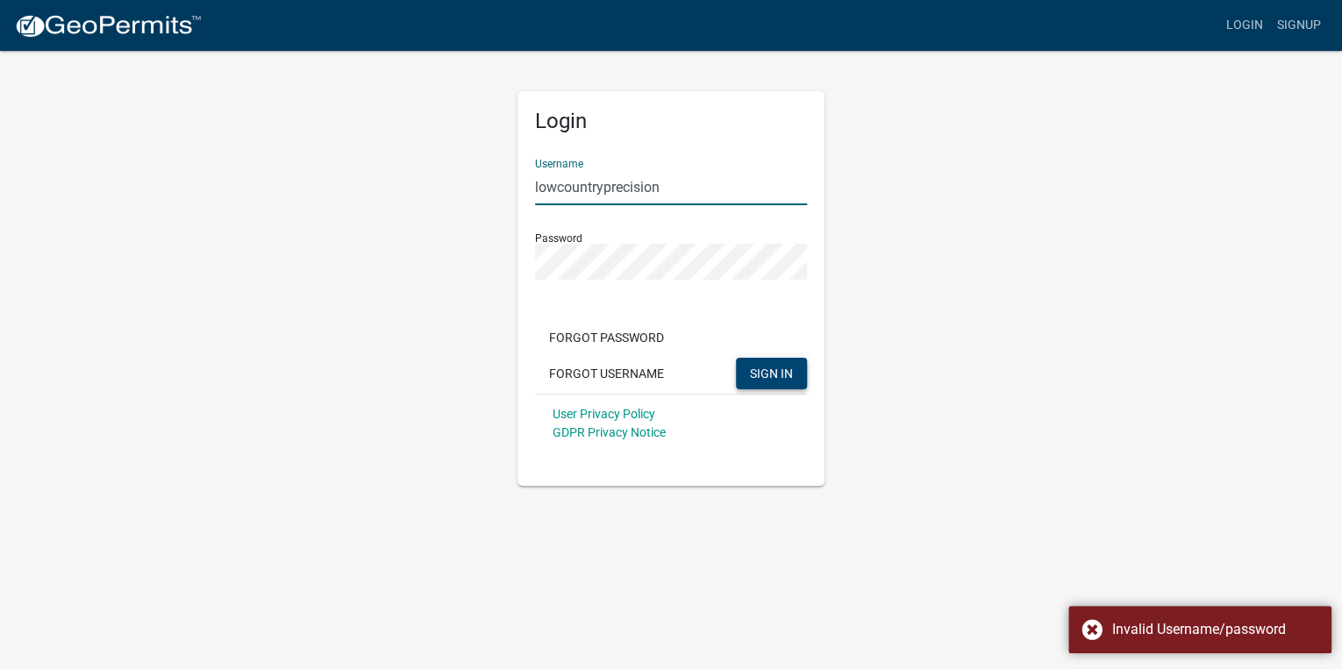
click at [686, 193] on input "lowcountryprecision" at bounding box center [671, 187] width 272 height 36
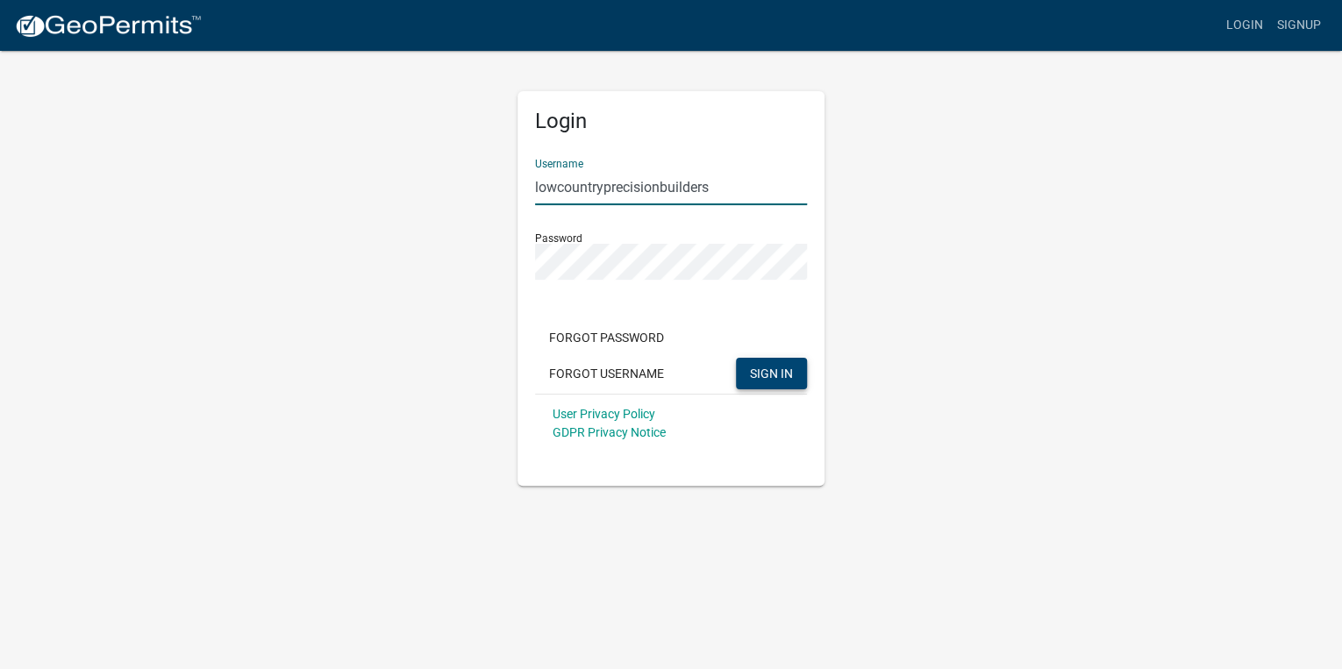
type input "lowcountryprecisionbuilders"
click at [783, 374] on span "SIGN IN" at bounding box center [771, 373] width 43 height 14
